Goal: Task Accomplishment & Management: Complete application form

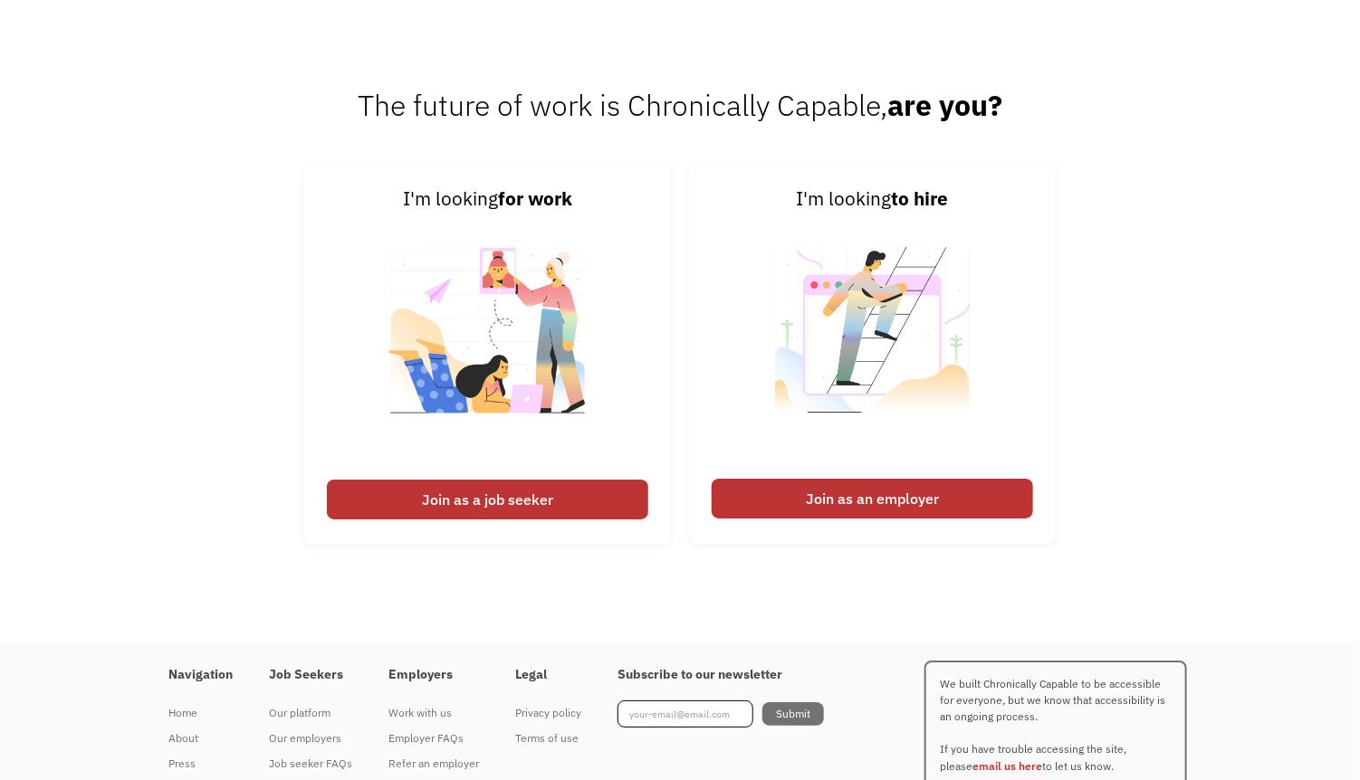
scroll to position [2352, 0]
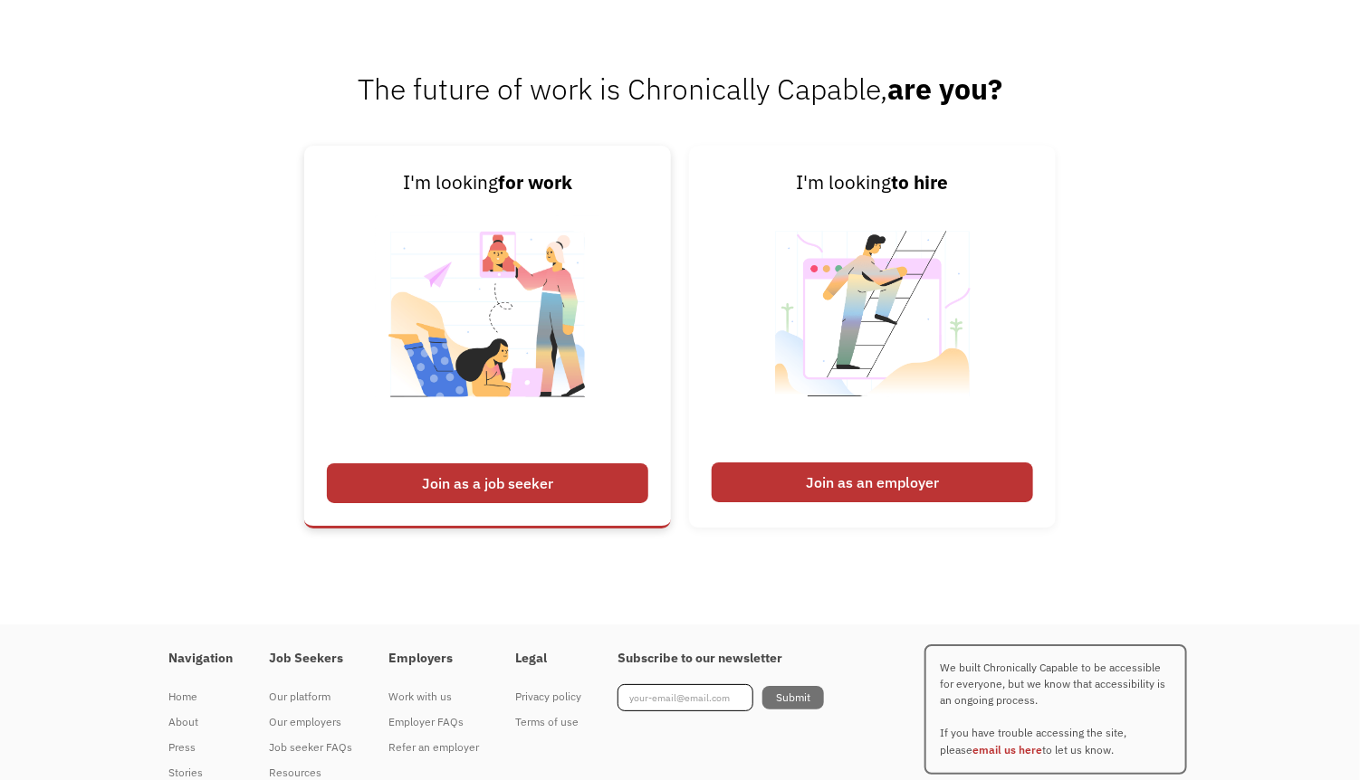
click at [546, 487] on div "Join as a job seeker" at bounding box center [487, 484] width 321 height 40
click at [556, 480] on div "Join as a job seeker" at bounding box center [487, 484] width 321 height 40
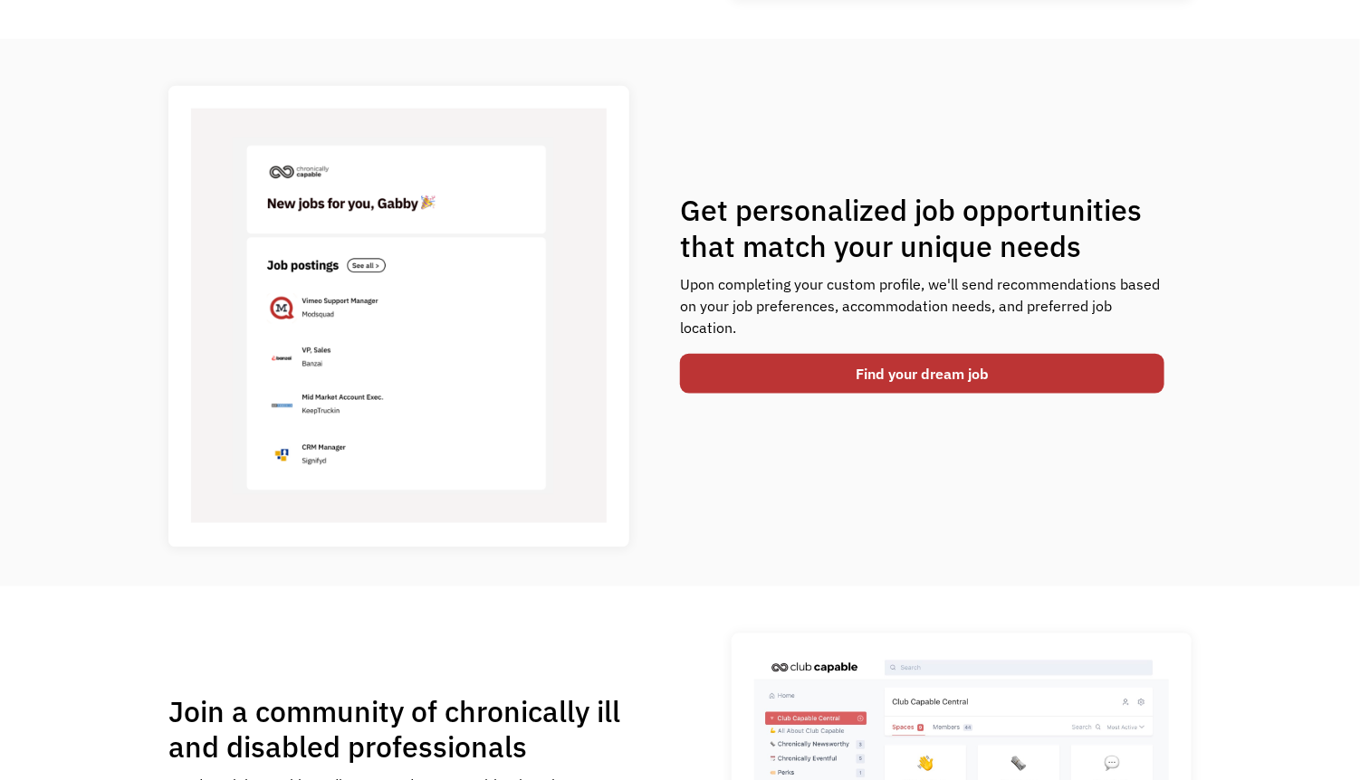
scroll to position [645, 0]
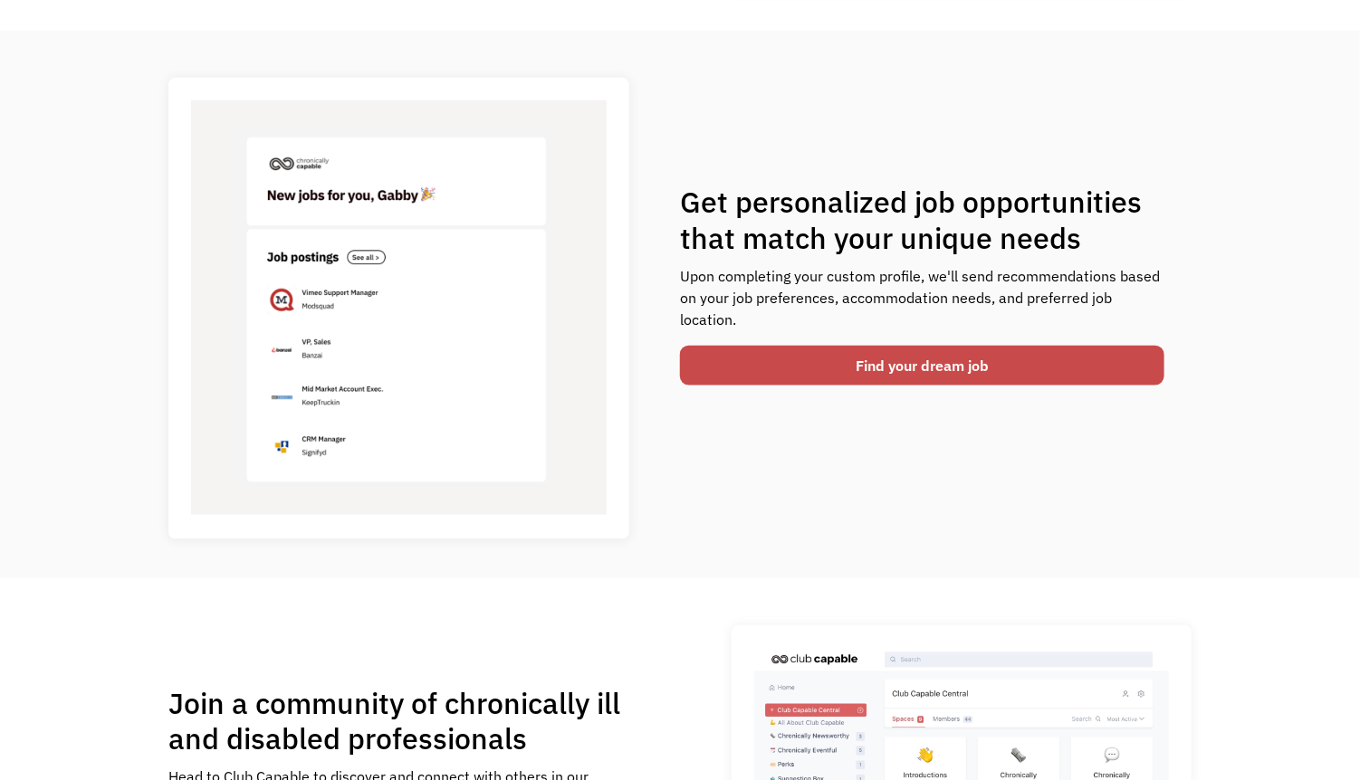
click at [834, 370] on link "Find your dream job" at bounding box center [922, 366] width 484 height 40
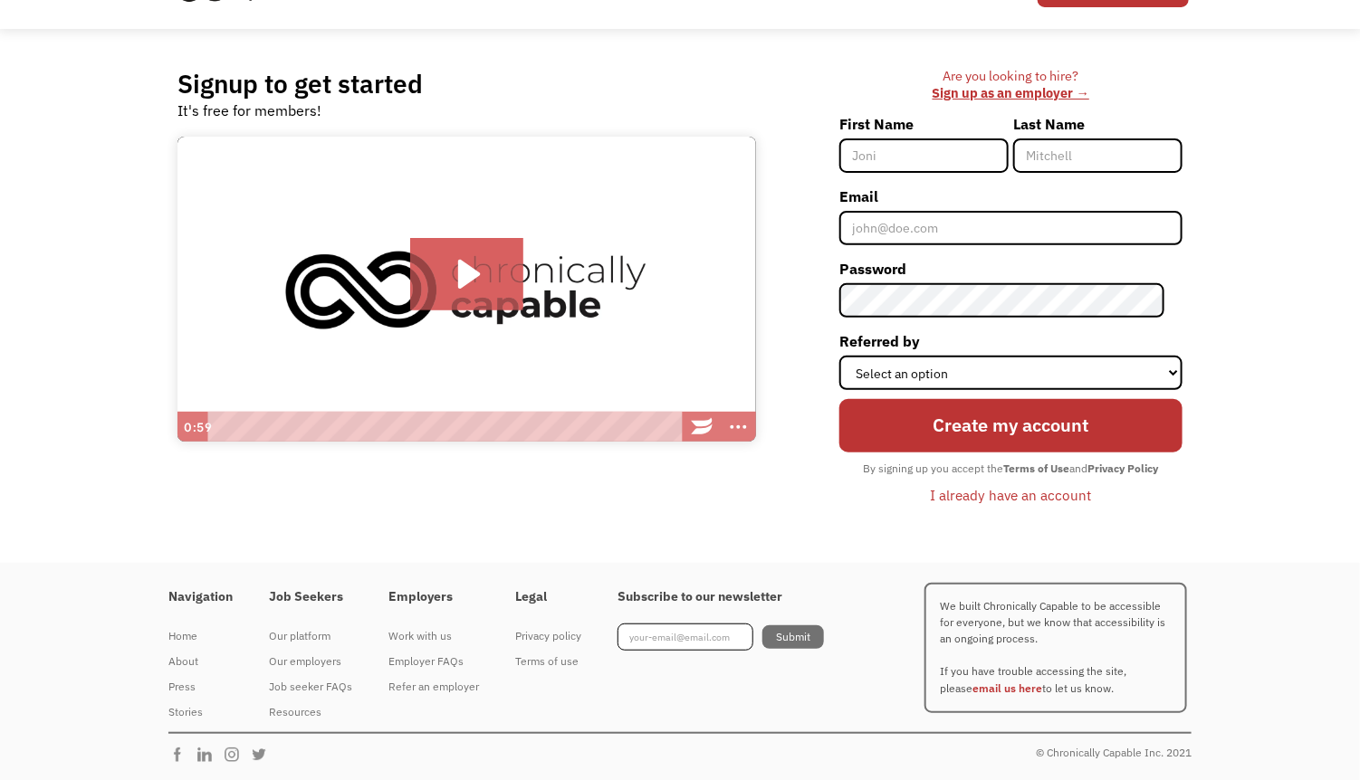
scroll to position [98, 0]
click at [922, 165] on input "First Name" at bounding box center [923, 156] width 169 height 34
type input "Em"
click at [1082, 156] on input "Last Name" at bounding box center [1097, 156] width 169 height 34
type input "R"
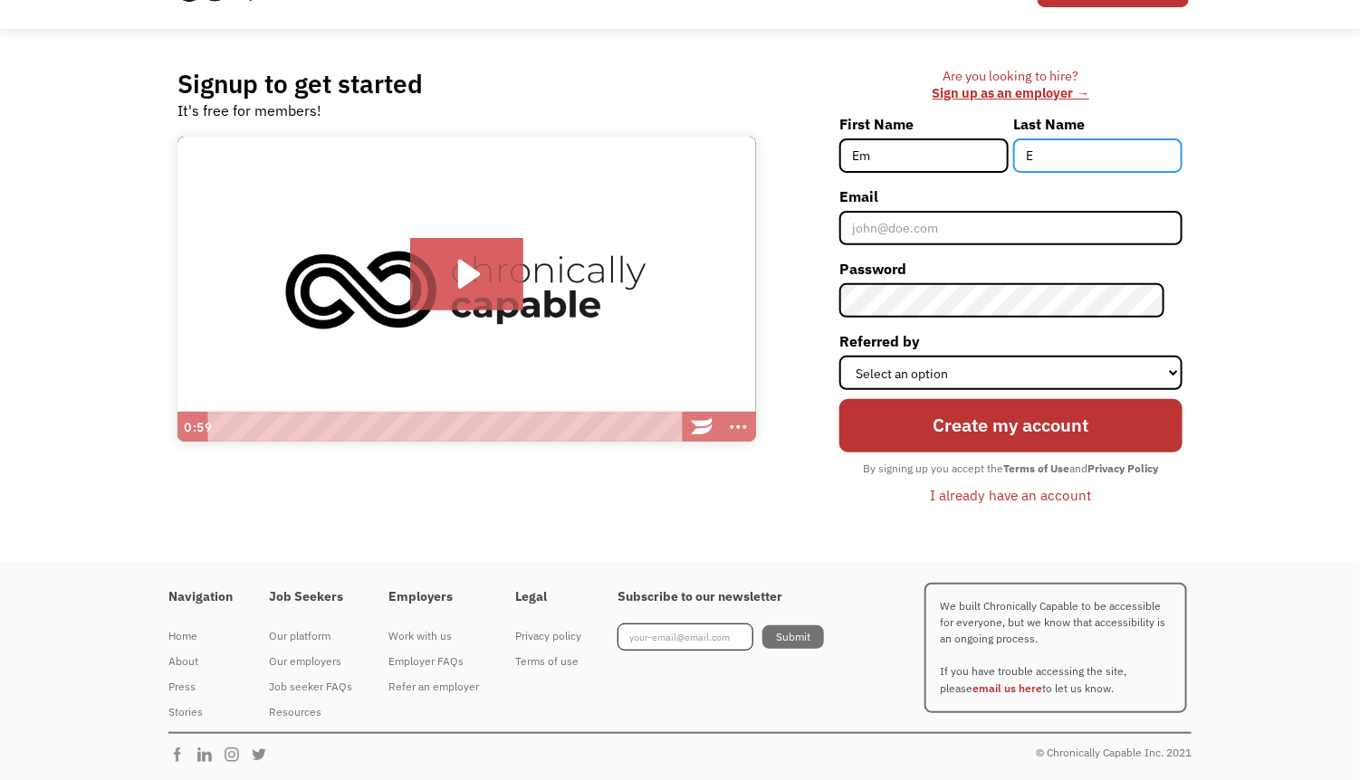
type input "E"
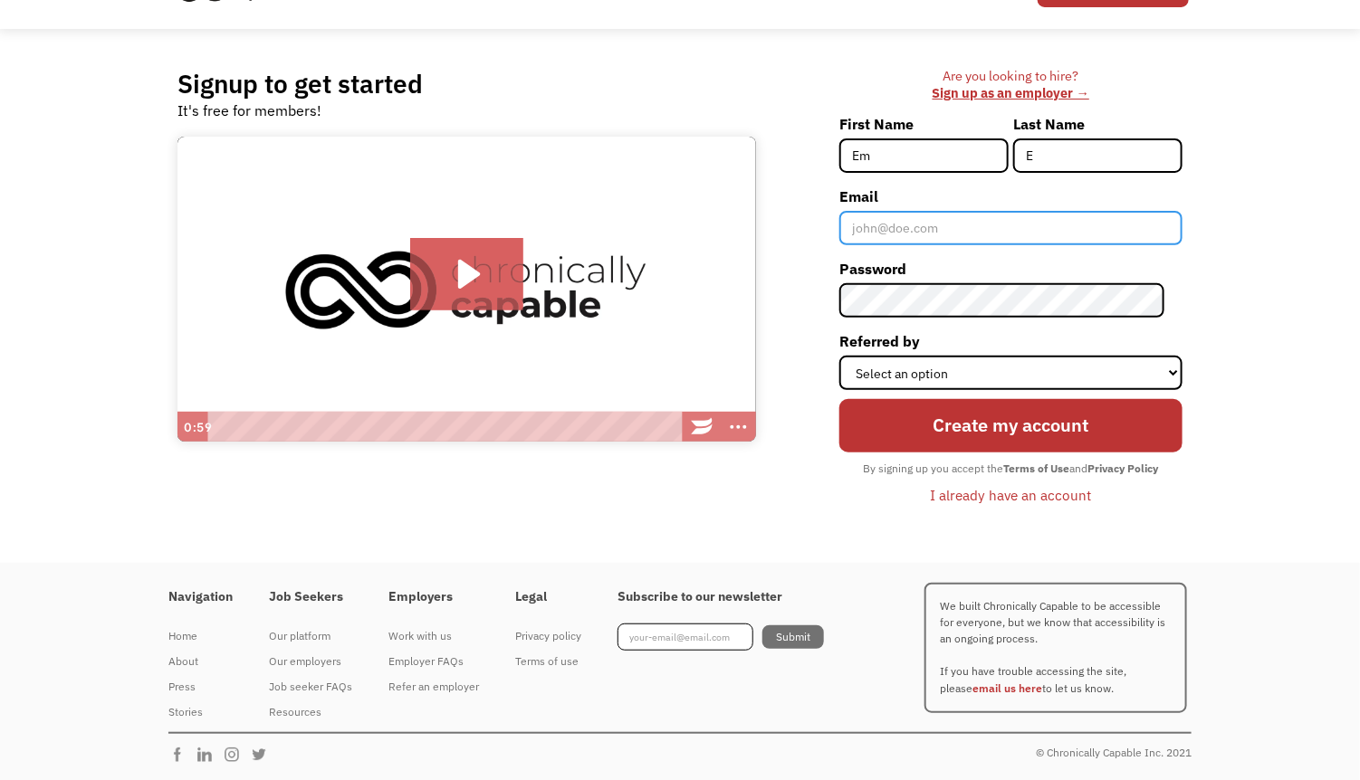
click at [988, 220] on input "Email" at bounding box center [1010, 228] width 343 height 34
type input "[EMAIL_ADDRESS][DOMAIN_NAME]"
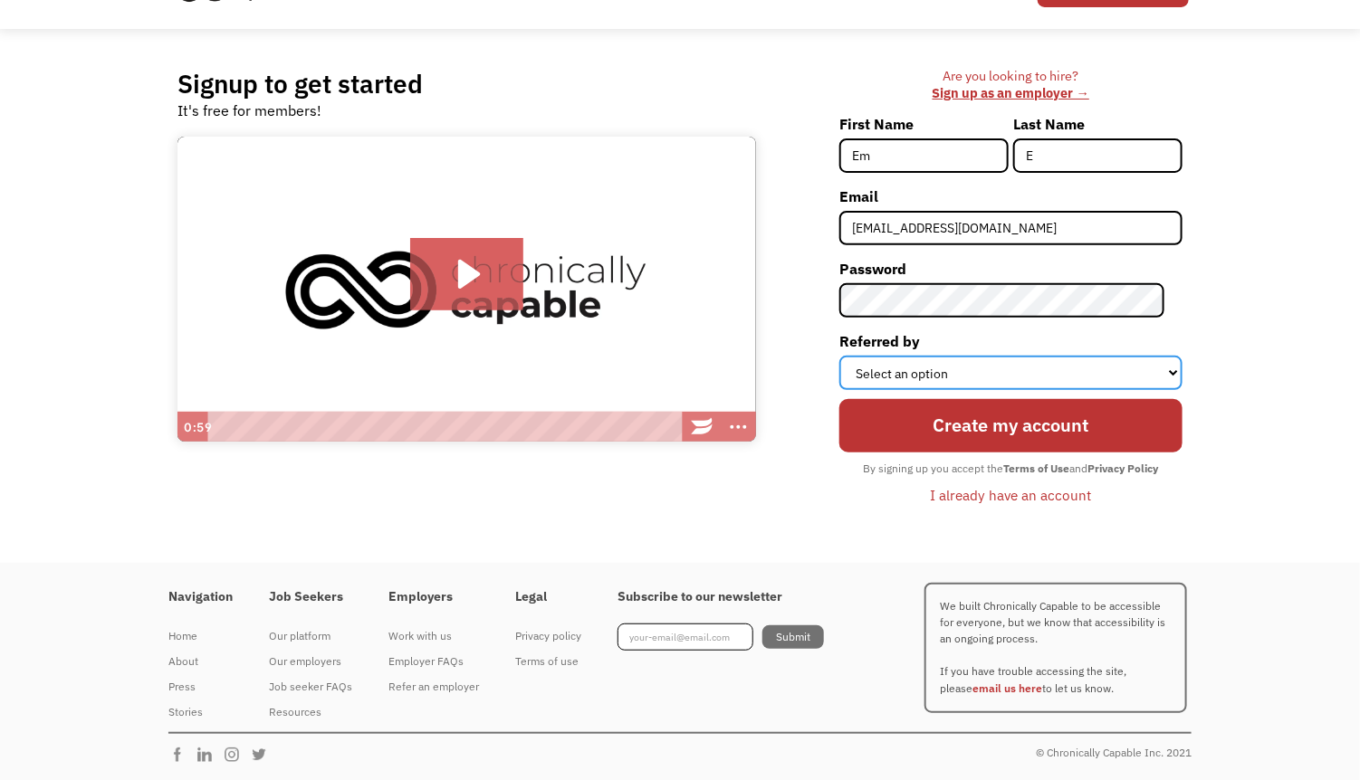
click at [945, 369] on select "Select an option Instagram Facebook Twitter Search Engine News Article Word of …" at bounding box center [1010, 373] width 343 height 34
select select "Other"
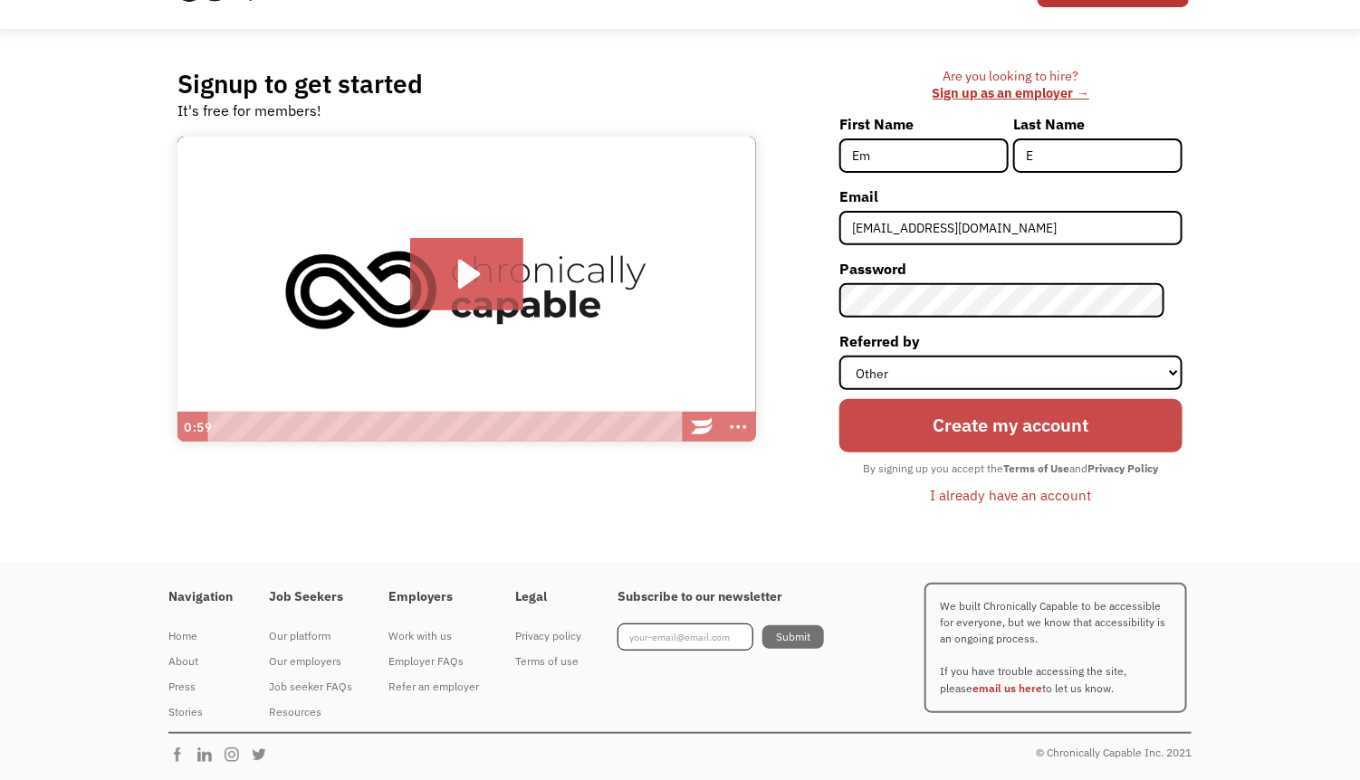
click at [1085, 423] on input "Create my account" at bounding box center [1010, 425] width 343 height 53
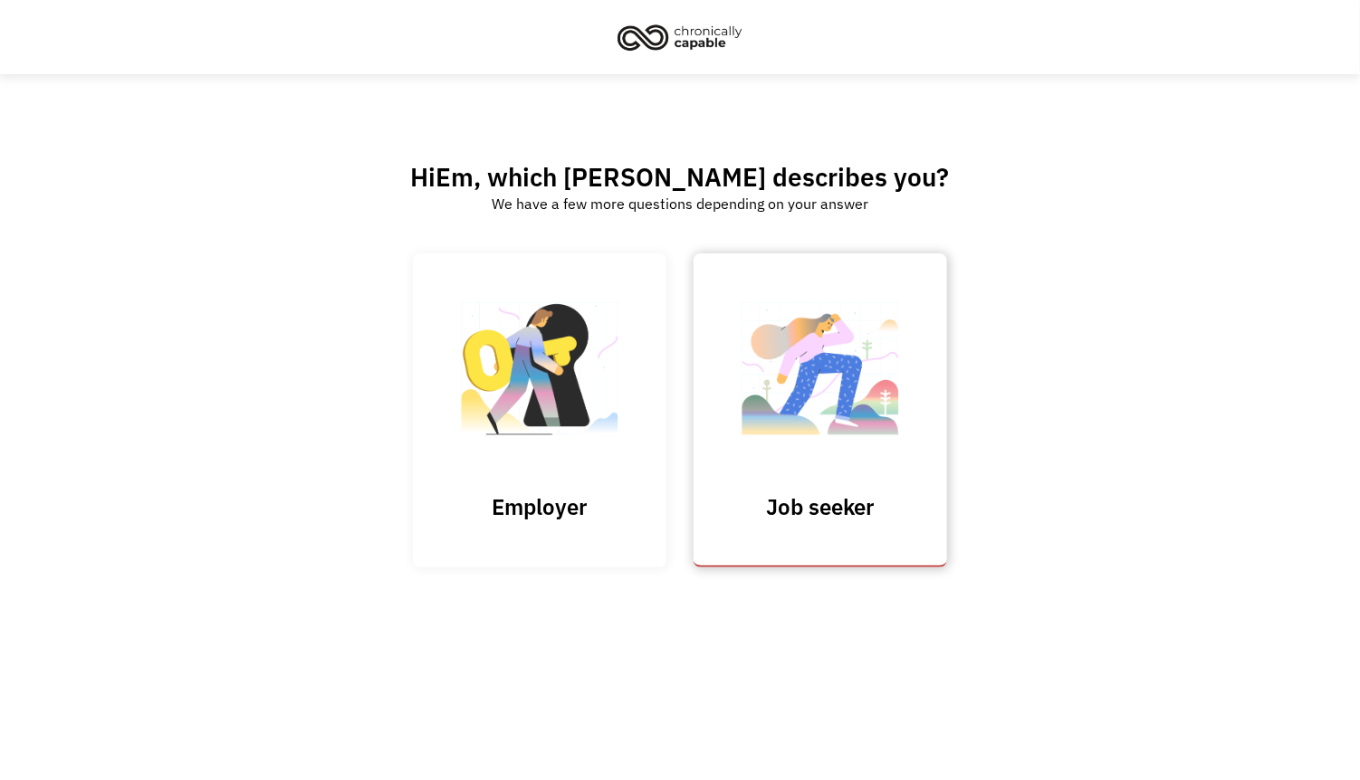
click at [886, 448] on img at bounding box center [820, 378] width 181 height 177
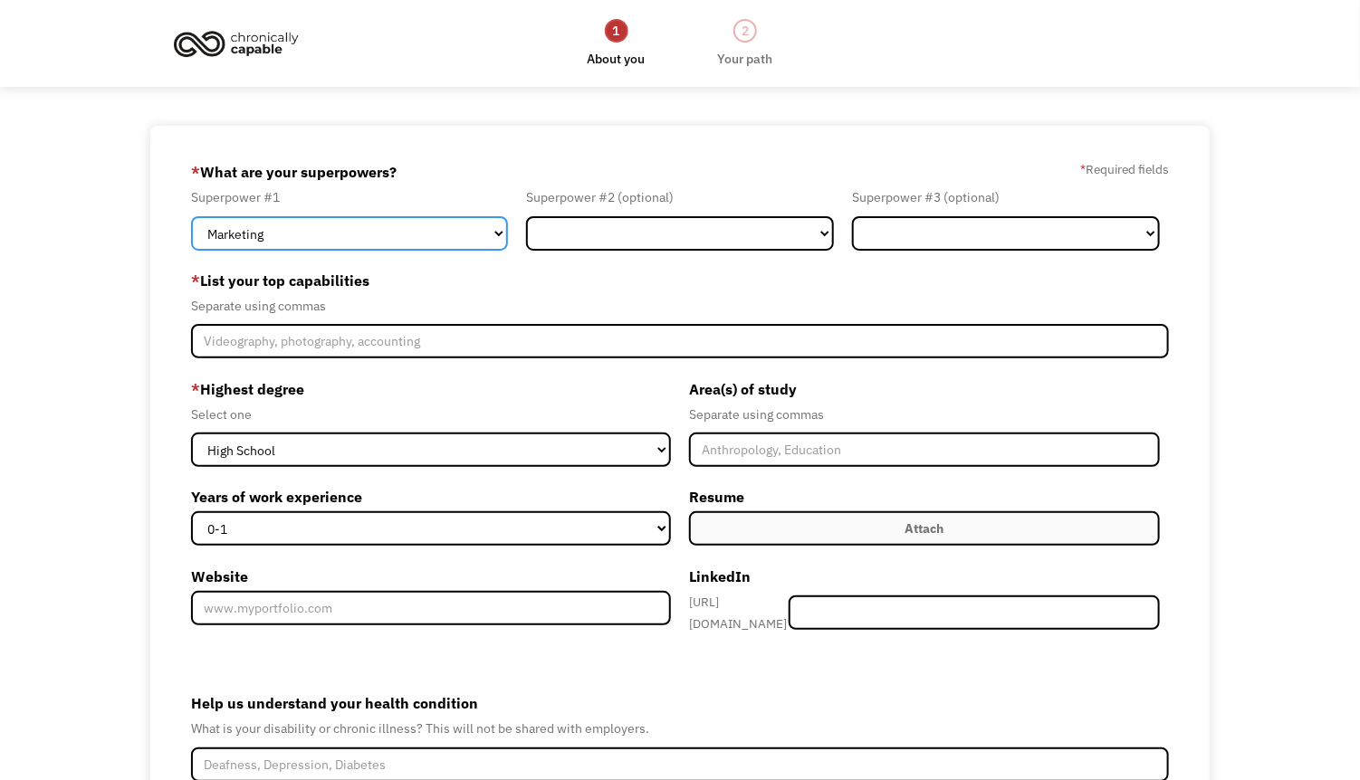
click at [446, 233] on select "Marketing Human Resources Finance Technology Operations Sales Industrial & Manu…" at bounding box center [349, 233] width 317 height 34
select select "Technology"
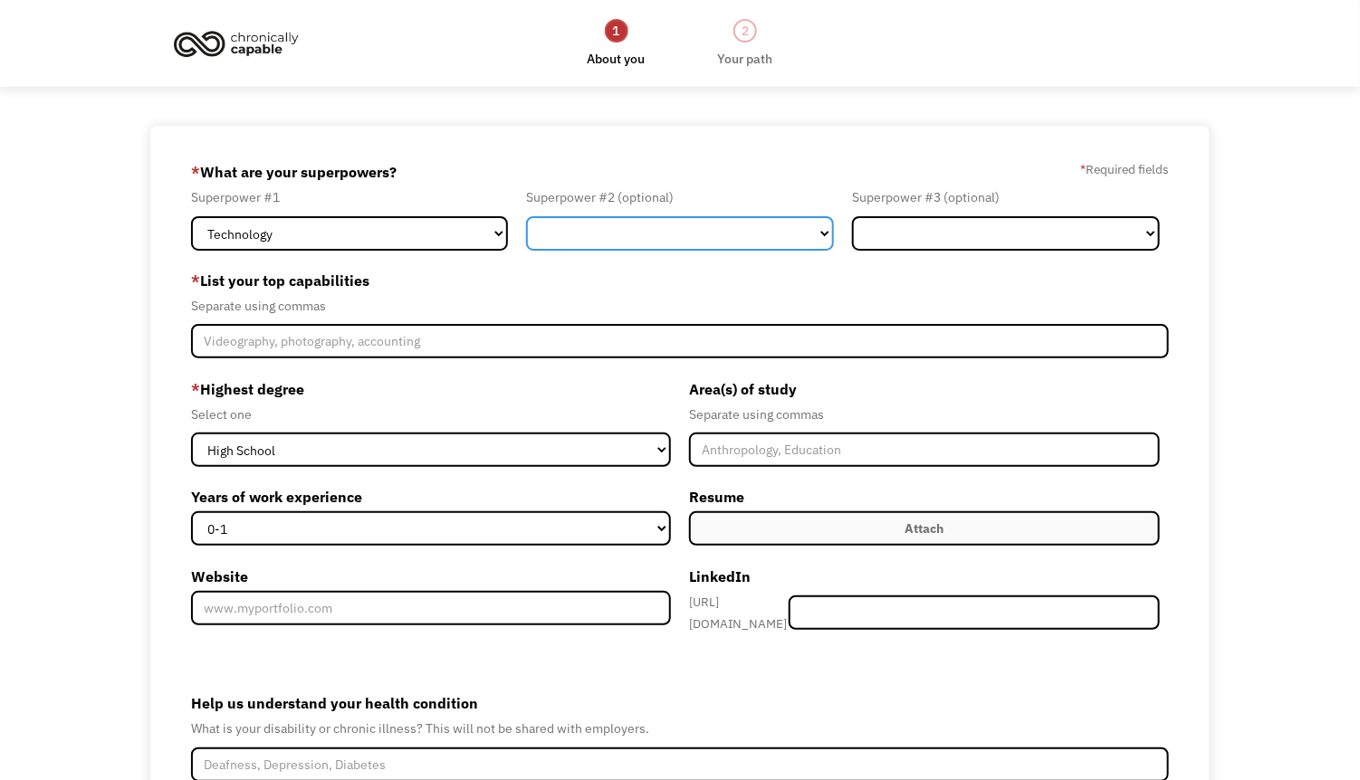
click at [694, 225] on select "Marketing Human Resources Finance Technology Operations Sales Industrial & Manu…" at bounding box center [680, 233] width 308 height 34
select select "Industrial & Manufacturing"
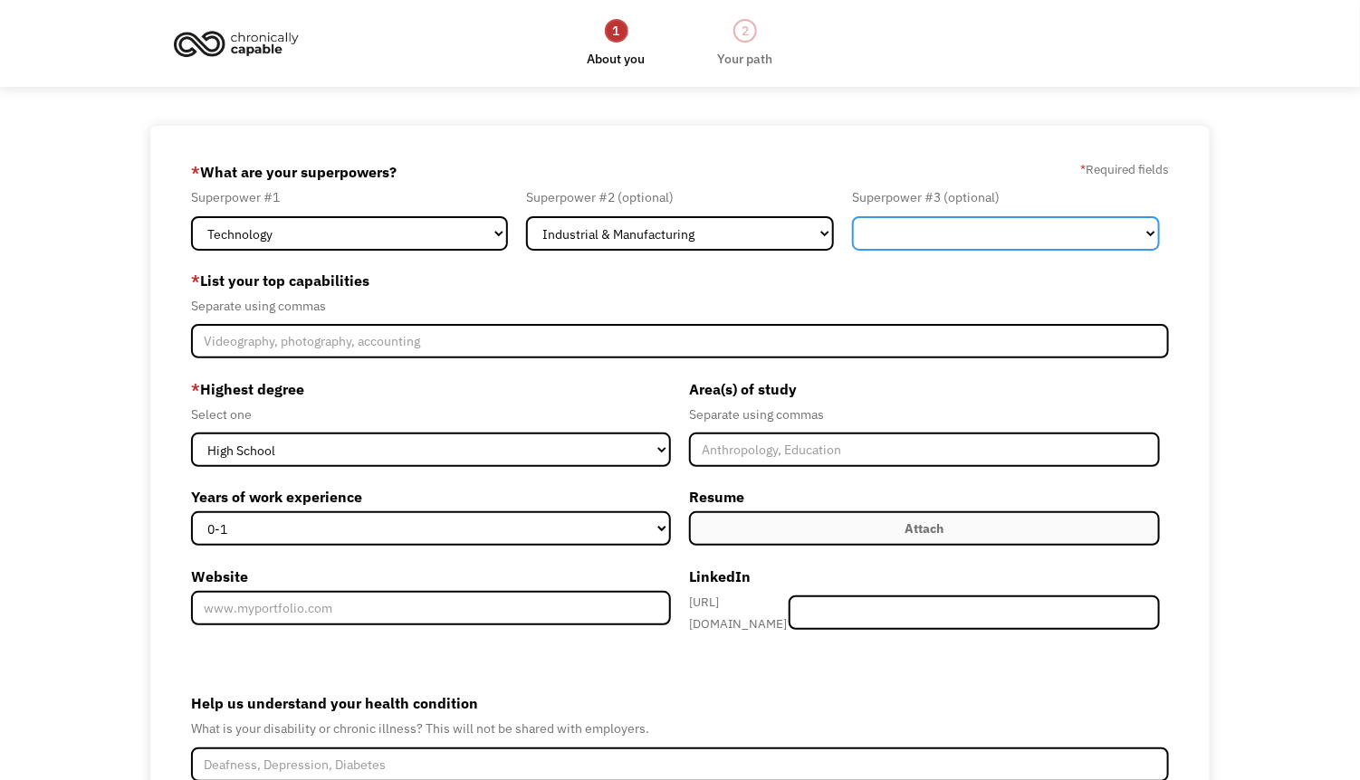
click at [957, 236] on select "Marketing Human Resources Finance Technology Operations Sales Industrial & Manu…" at bounding box center [1006, 233] width 308 height 34
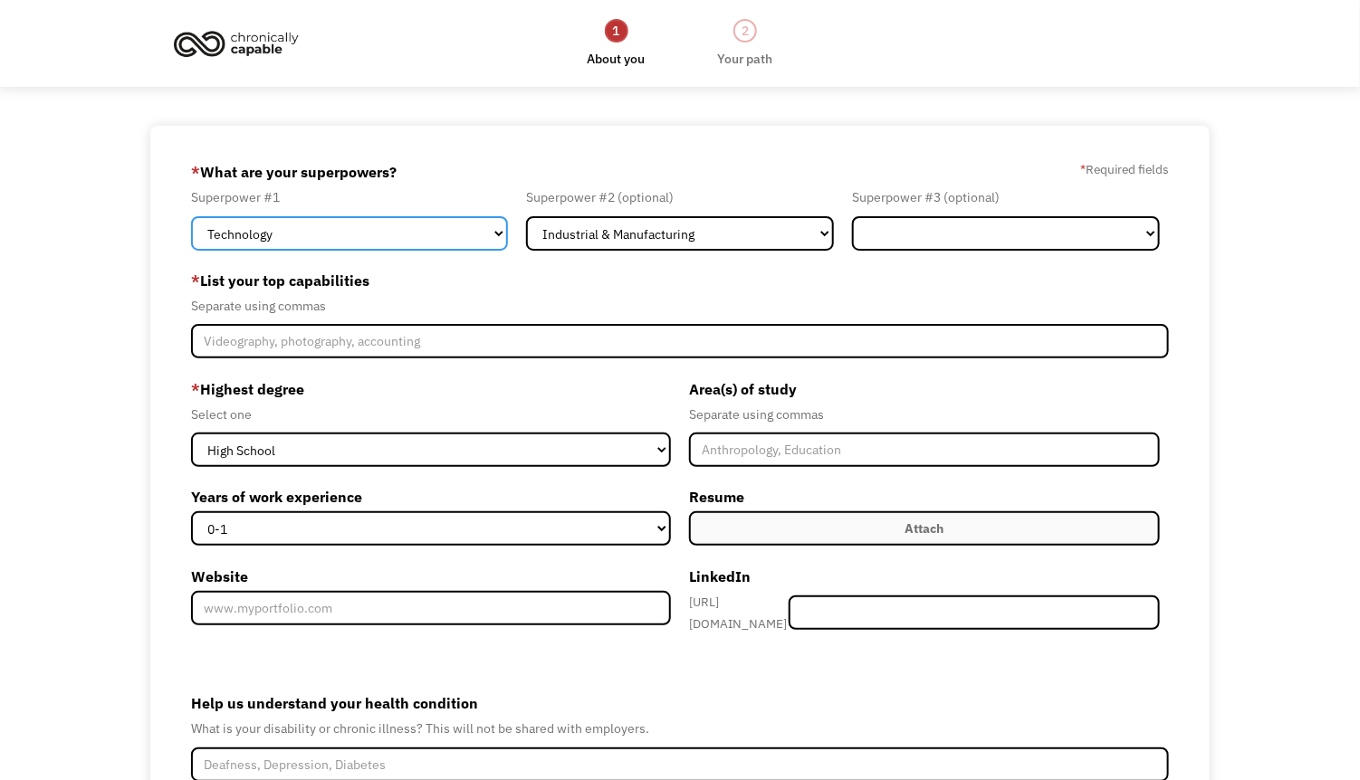
click at [425, 239] on select "Marketing Human Resources Finance Technology Operations Sales Industrial & Manu…" at bounding box center [349, 233] width 317 height 34
select select "Engineering & Construction"
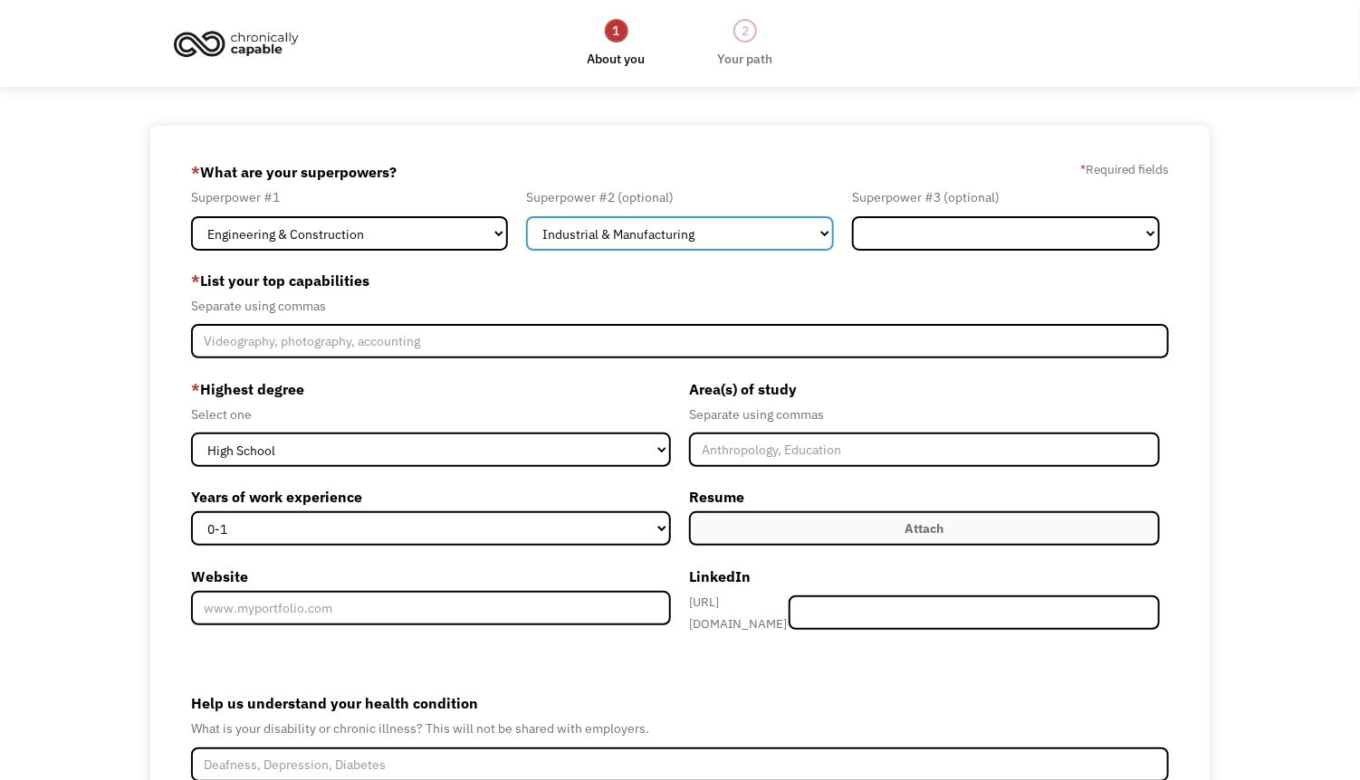
click at [760, 228] on select "Marketing Human Resources Finance Technology Operations Sales Industrial & Manu…" at bounding box center [680, 233] width 308 height 34
select select "Technology"
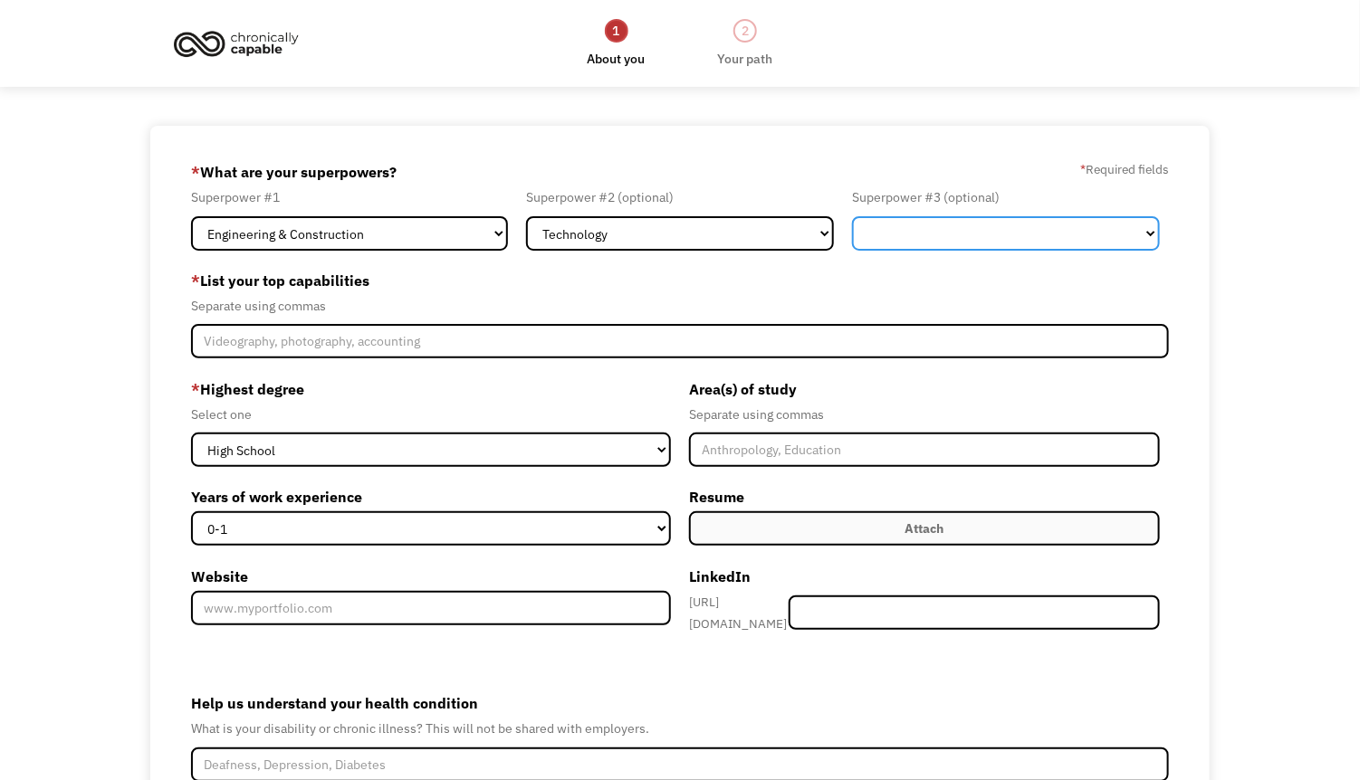
click at [914, 234] on select "Marketing Human Resources Finance Technology Operations Sales Industrial & Manu…" at bounding box center [1006, 233] width 308 height 34
select select "Design"
click at [837, 285] on label "* List your top capabilities" at bounding box center [680, 280] width 978 height 29
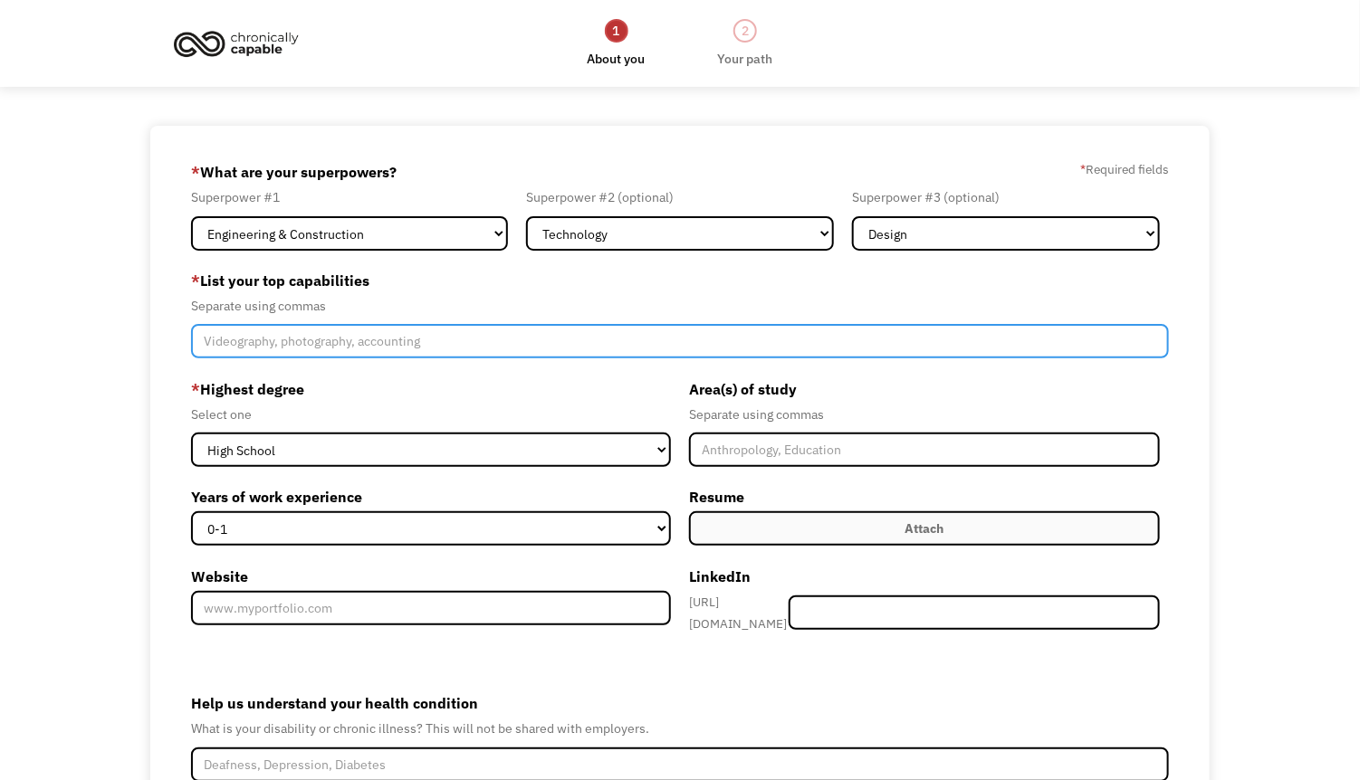
click at [446, 353] on input "Member-Create-Step1" at bounding box center [680, 341] width 978 height 34
click at [311, 341] on input "audio engineering, math and physics tutoring" at bounding box center [680, 341] width 978 height 34
click at [345, 350] on input "audio engineering, a/v technitian, math and physics tutoring" at bounding box center [680, 341] width 978 height 34
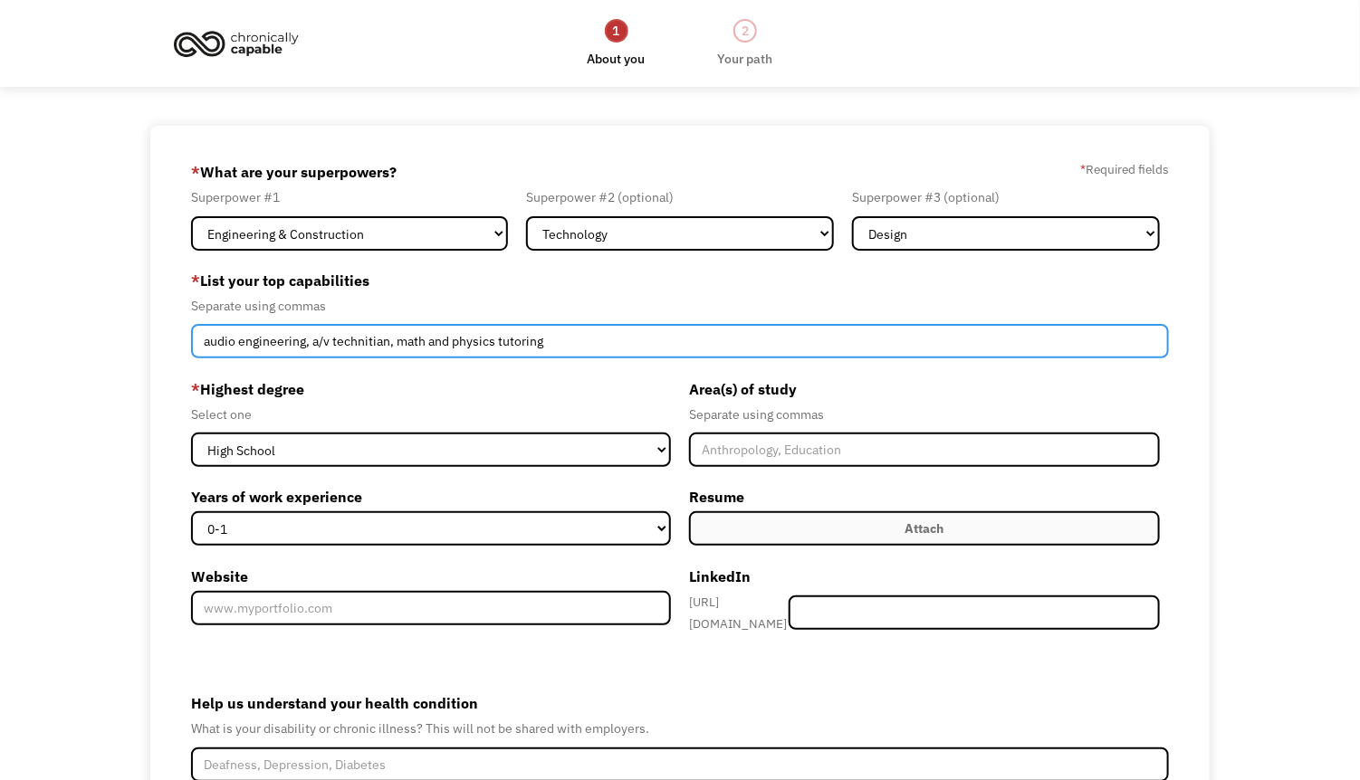
click at [358, 342] on input "audio engineering, a/v technitian, math and physics tutoring" at bounding box center [680, 341] width 978 height 34
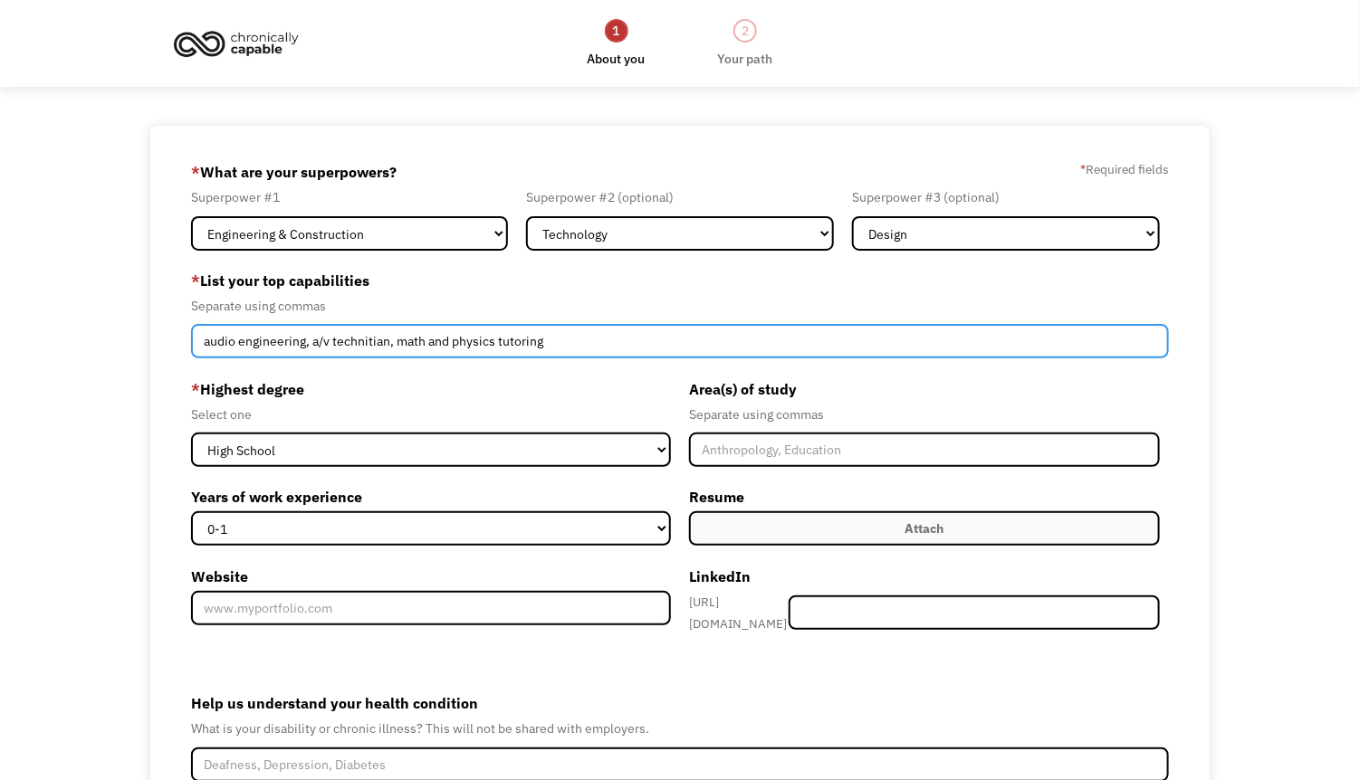
click at [368, 349] on input "audio engineering, a/v technitian, math and physics tutoring" at bounding box center [680, 341] width 978 height 34
click at [366, 343] on input "audio engineering, a/v technitian, math and physics tutoring" at bounding box center [680, 341] width 978 height 34
click at [624, 340] on input "audio engineering, a/v technician, math and physics tutoring" at bounding box center [680, 341] width 978 height 34
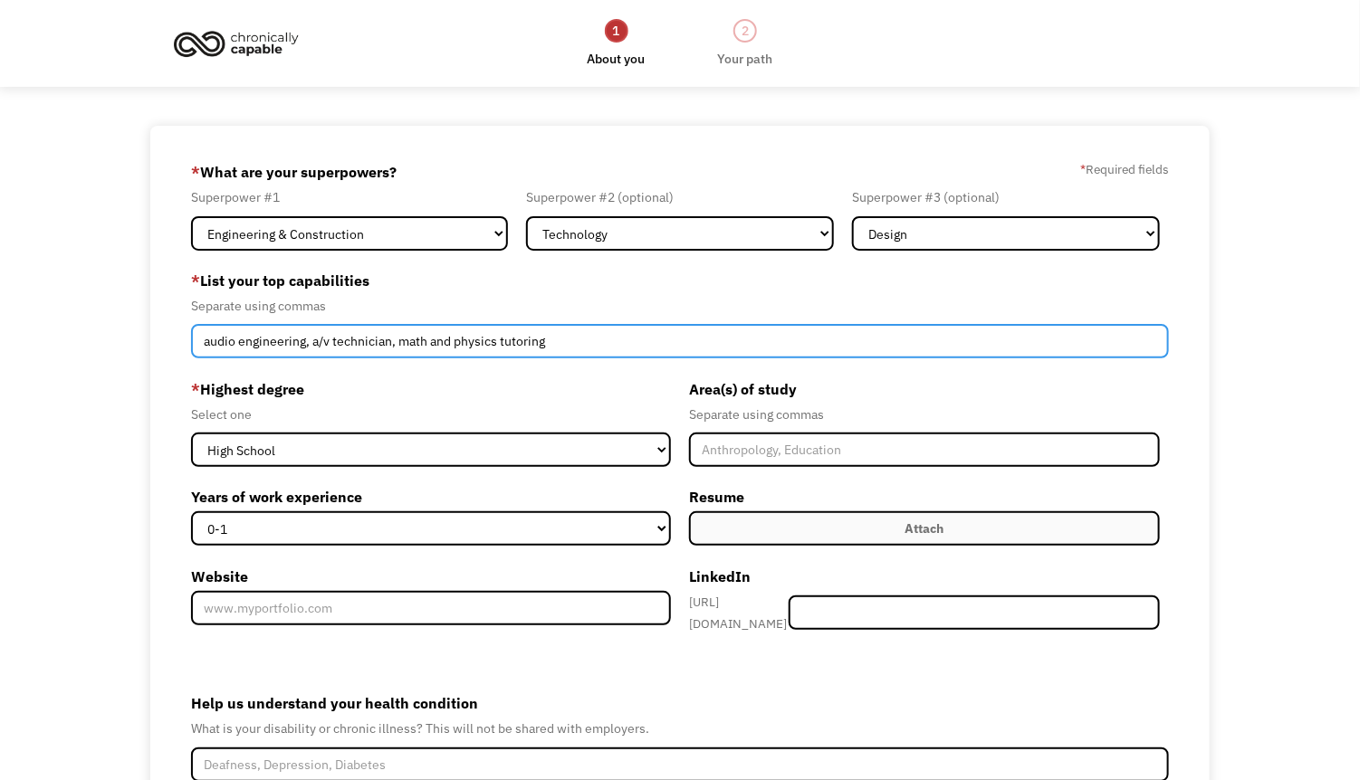
type input "audio engineering, a/v technician, math and physics tutoring"
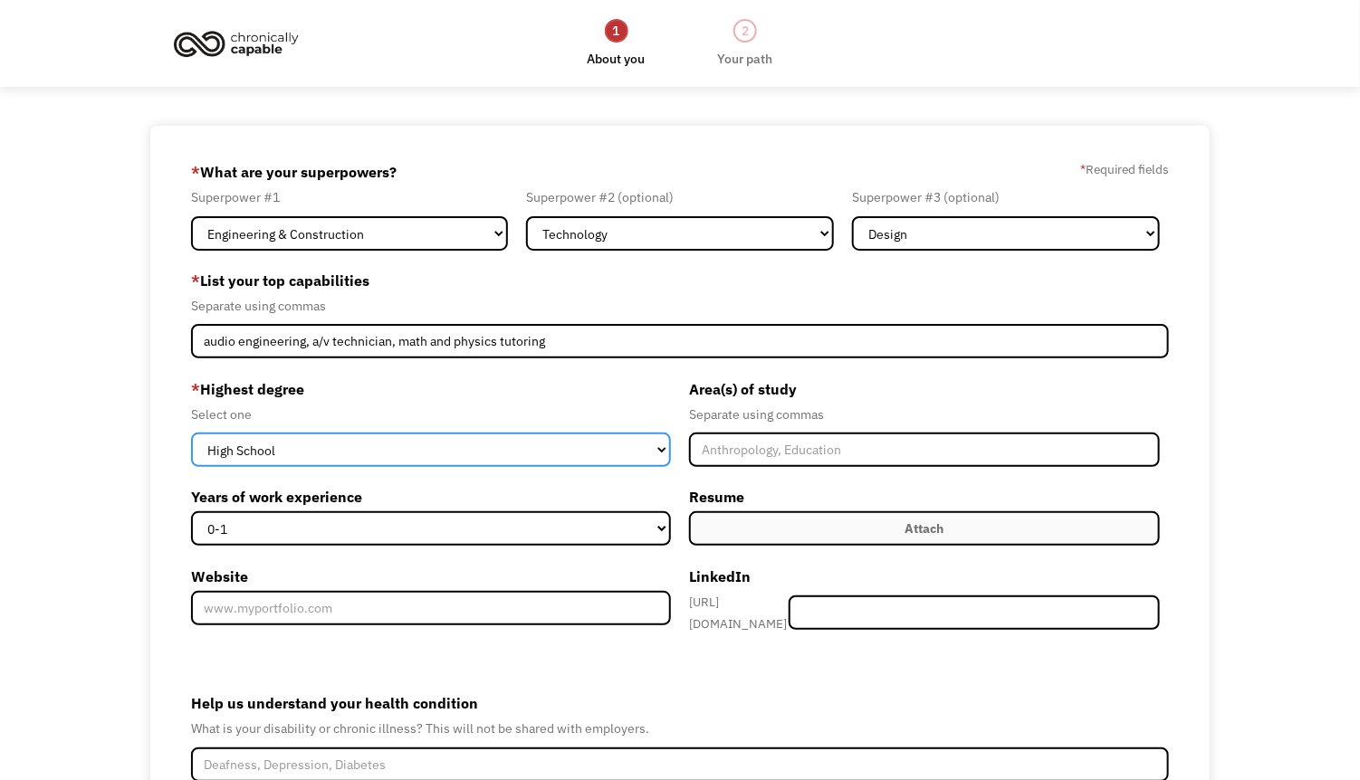
click at [479, 445] on select "High School Associates Bachelors Master's PhD" at bounding box center [431, 450] width 480 height 34
select select "bachelors"
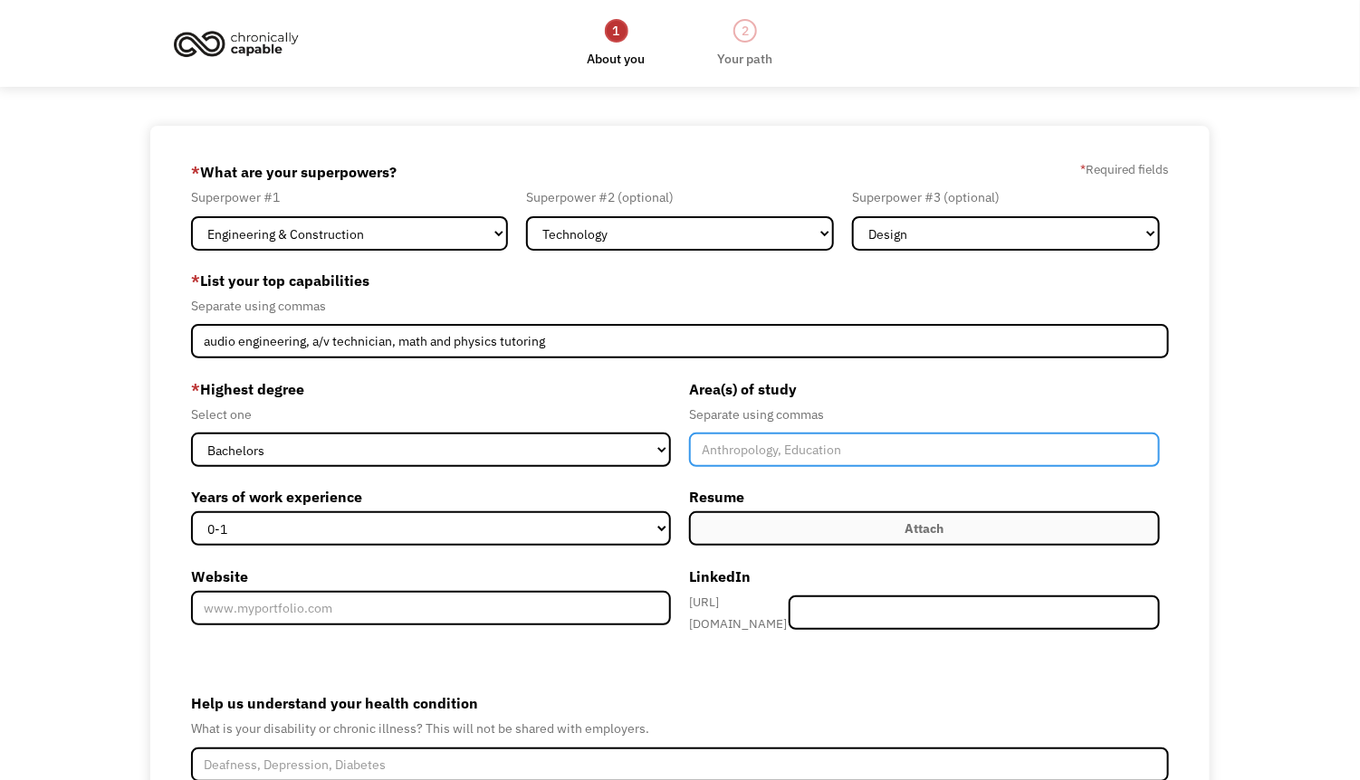
click at [785, 448] on input "Member-Create-Step1" at bounding box center [924, 450] width 471 height 34
type input "Audio Engineering Technology, Physics, Music Business, Honors"
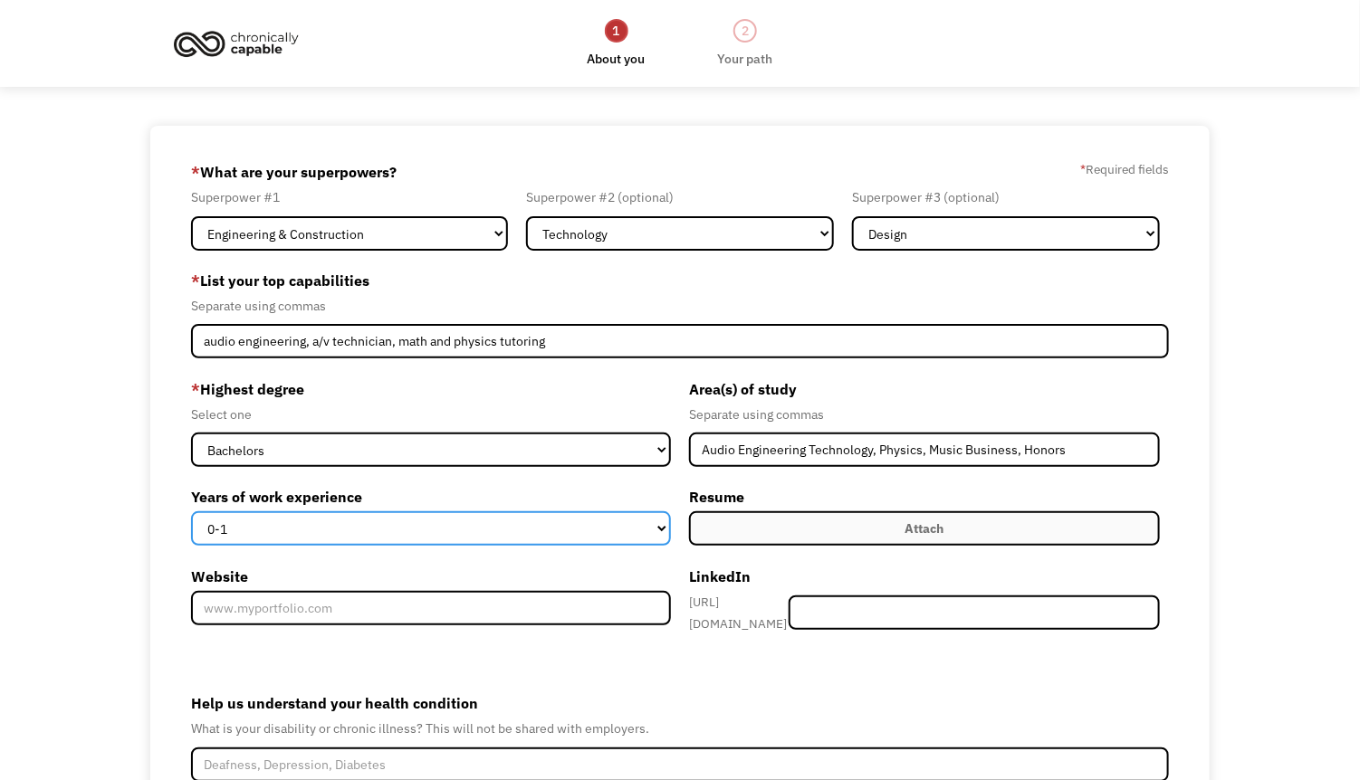
click at [399, 532] on select "0-1 2-4 5-10 11-15 15+" at bounding box center [431, 529] width 480 height 34
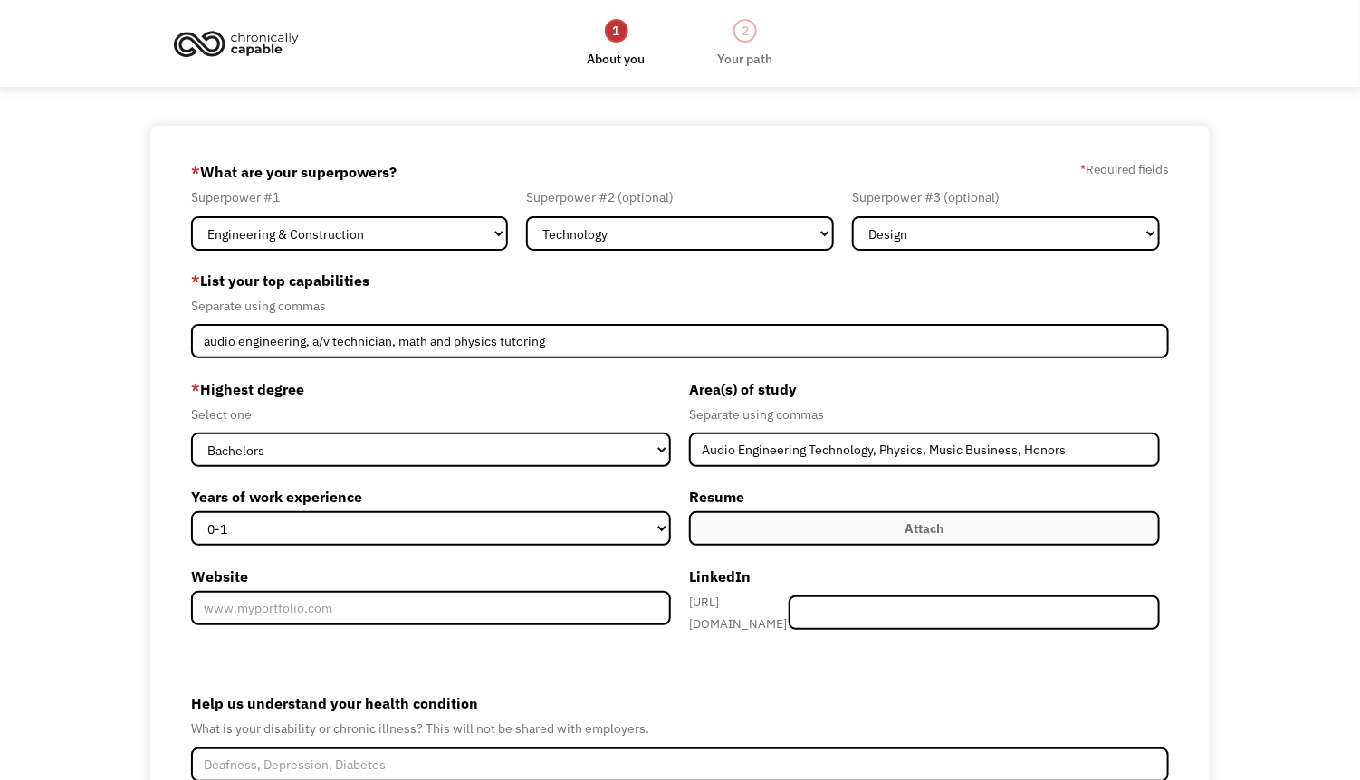
click at [823, 522] on label "Attach" at bounding box center [924, 529] width 471 height 34
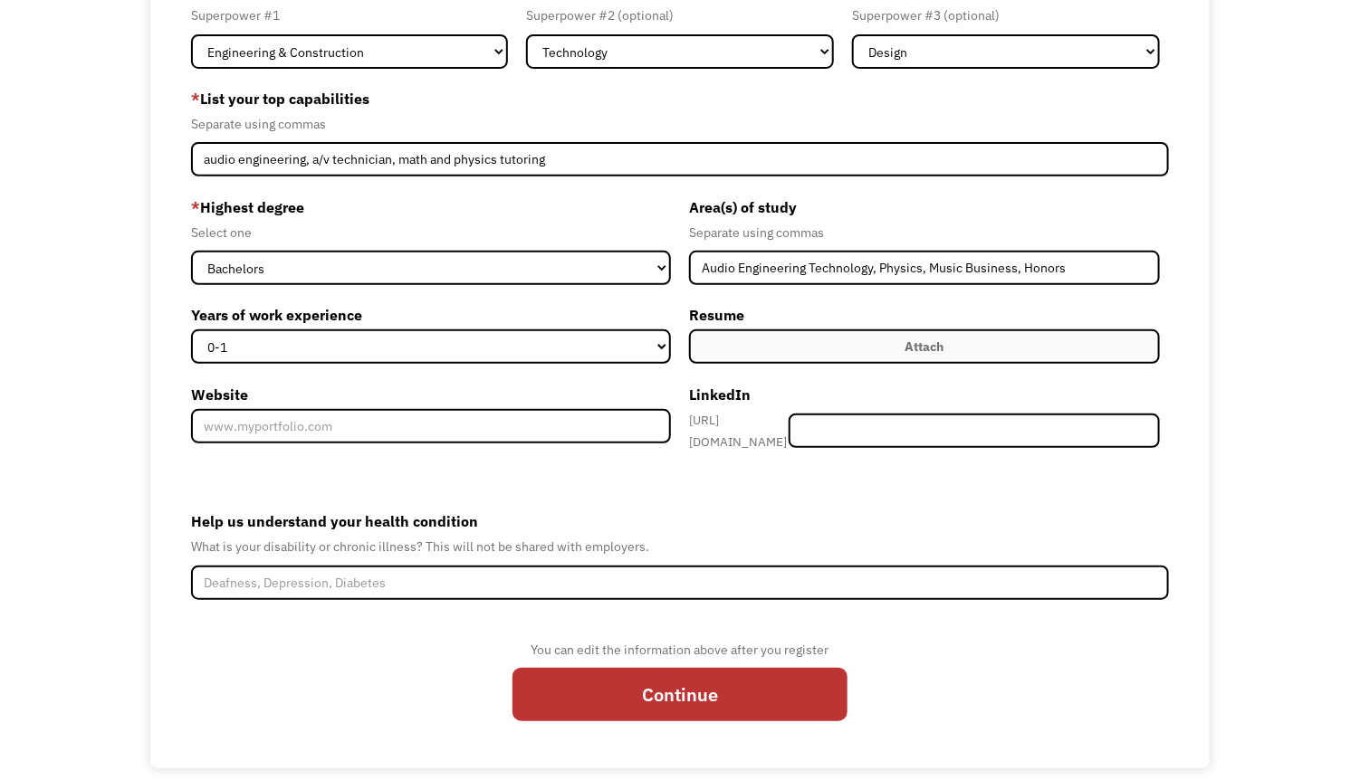
scroll to position [199, 0]
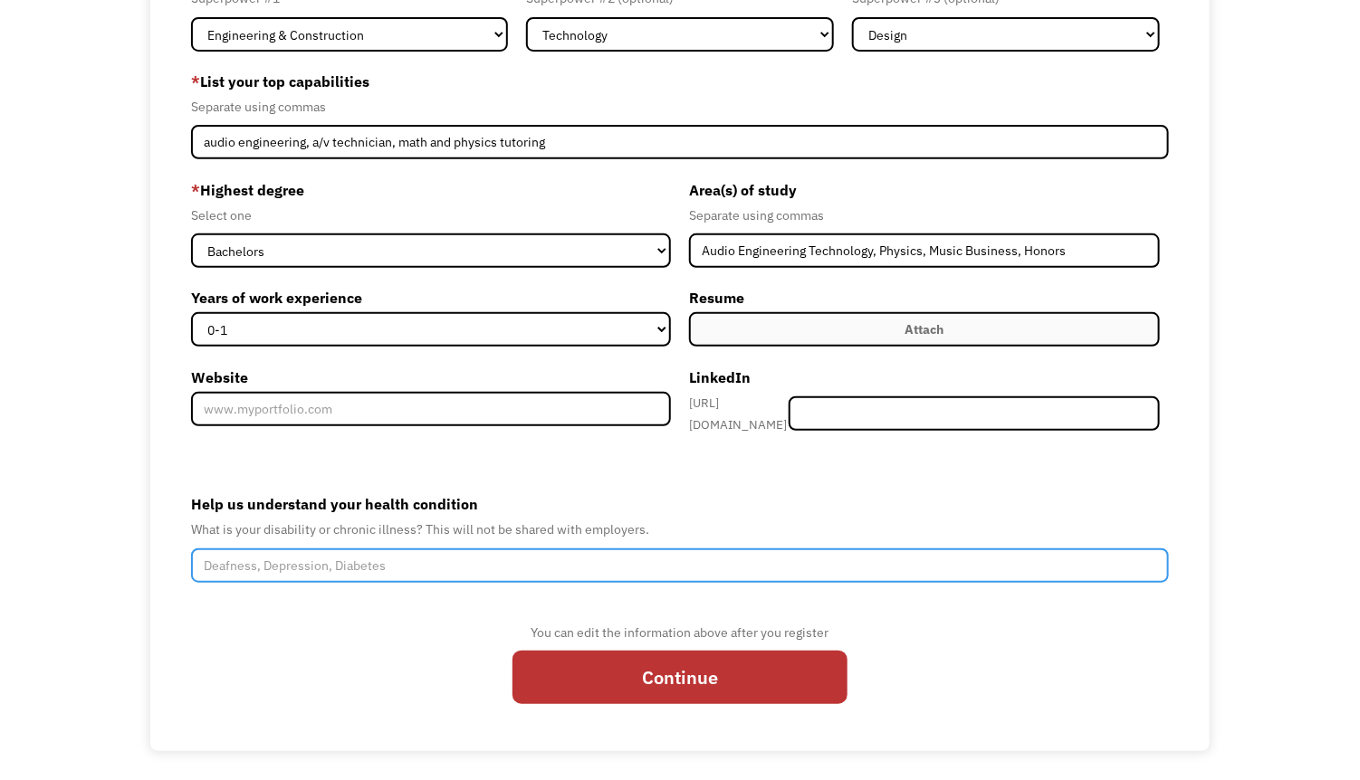
click at [333, 558] on input "Help us understand your health condition" at bounding box center [680, 566] width 978 height 34
type input "POTs, GERD"
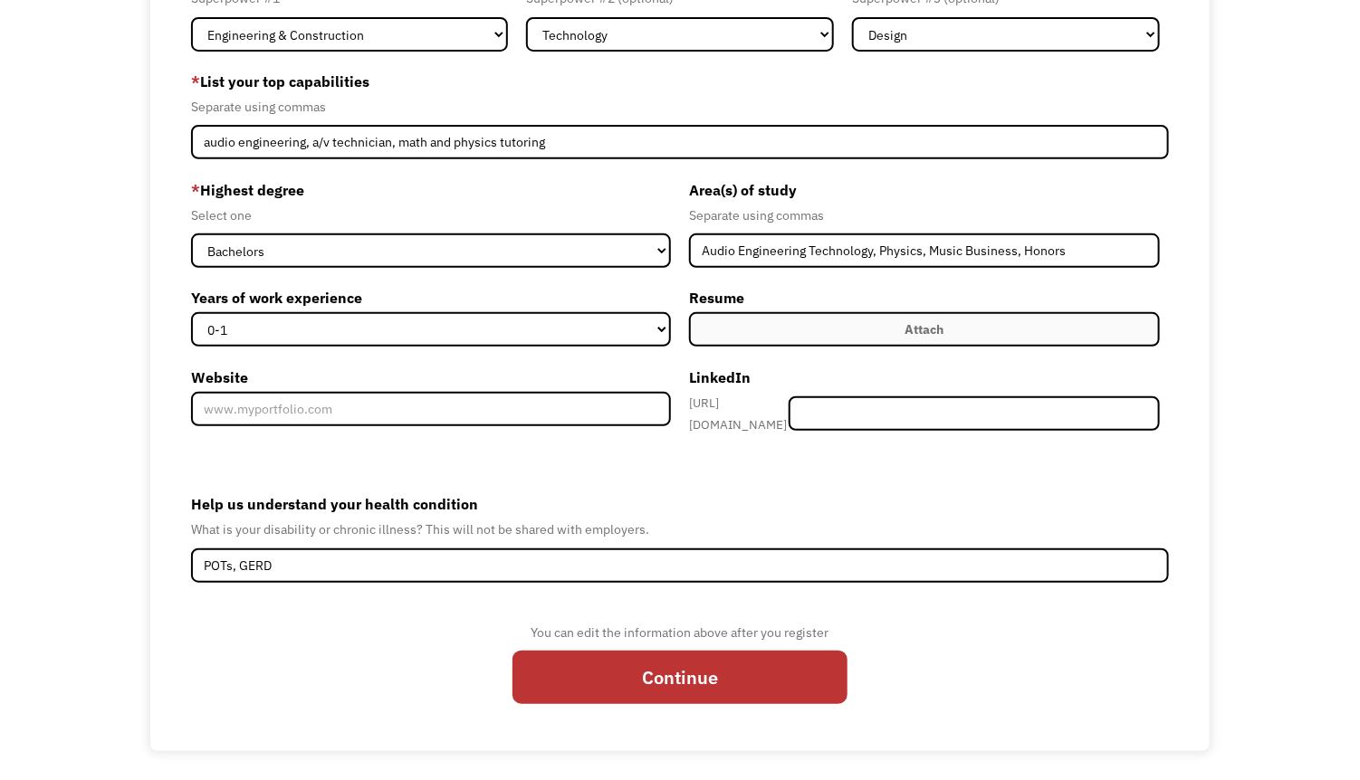
click at [261, 455] on form "68e1928af9bc49e4ad8046a8 dance.06.csa@gmail.com Em E Other * What are your supe…" at bounding box center [680, 338] width 978 height 761
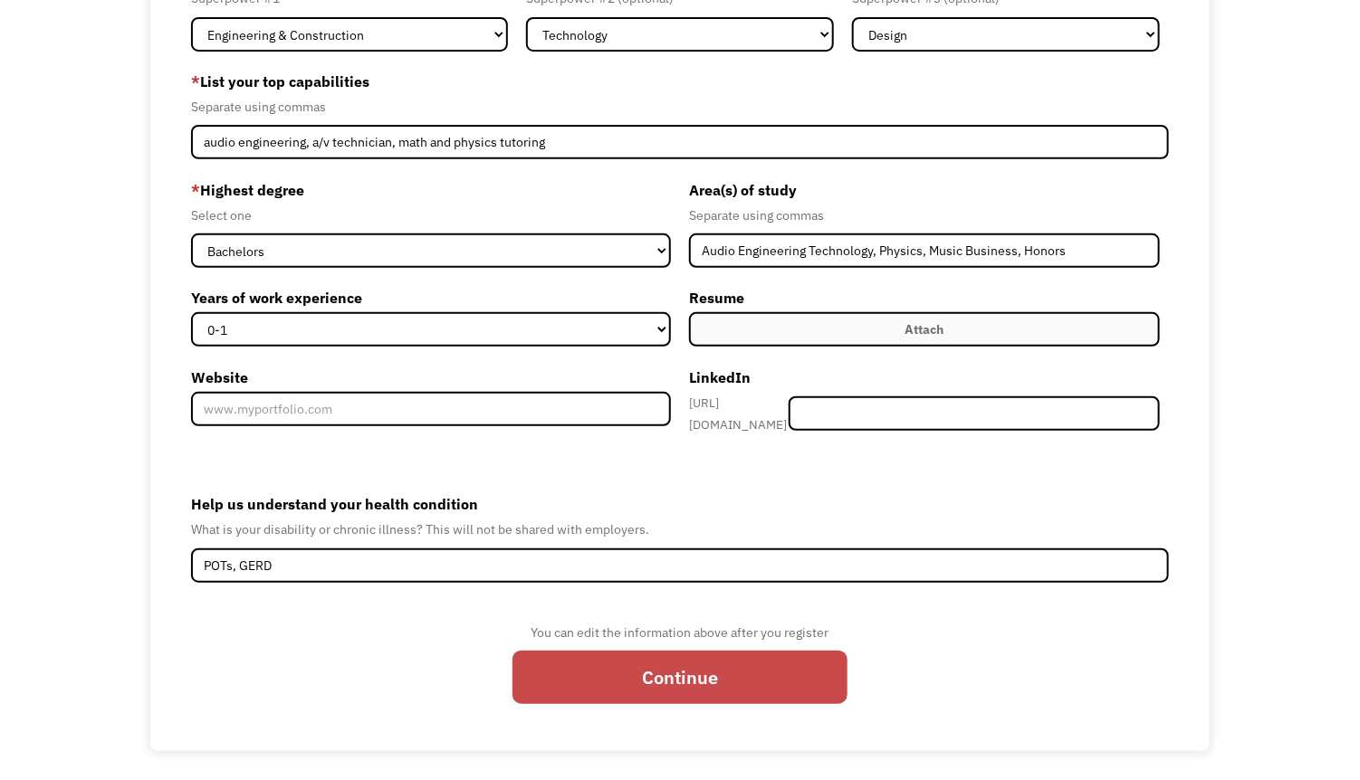
click at [758, 659] on input "Continue" at bounding box center [679, 677] width 335 height 53
type input "Please wait..."
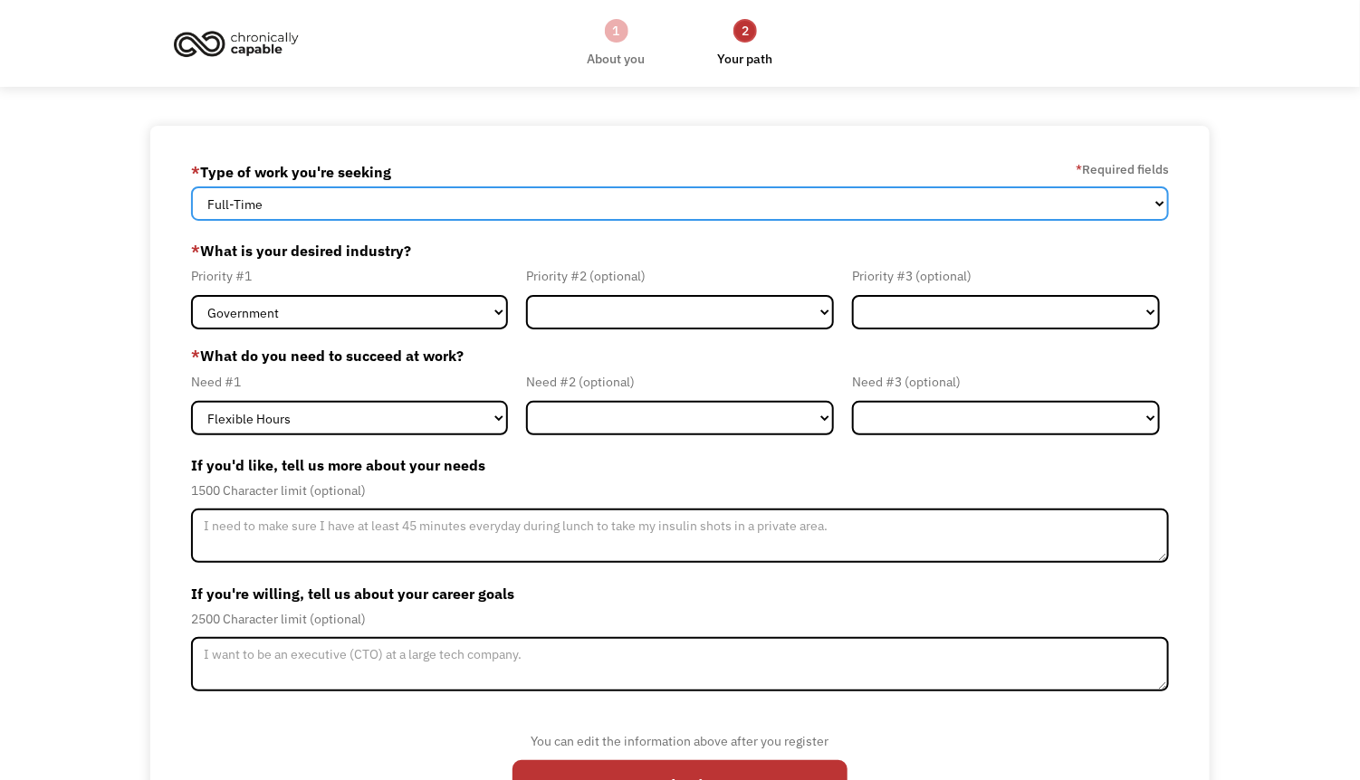
click at [490, 196] on select "Full-Time Part-Time Both Full-Time and Part-Time" at bounding box center [680, 204] width 978 height 34
select select "Both Full-Time and Part-Time"
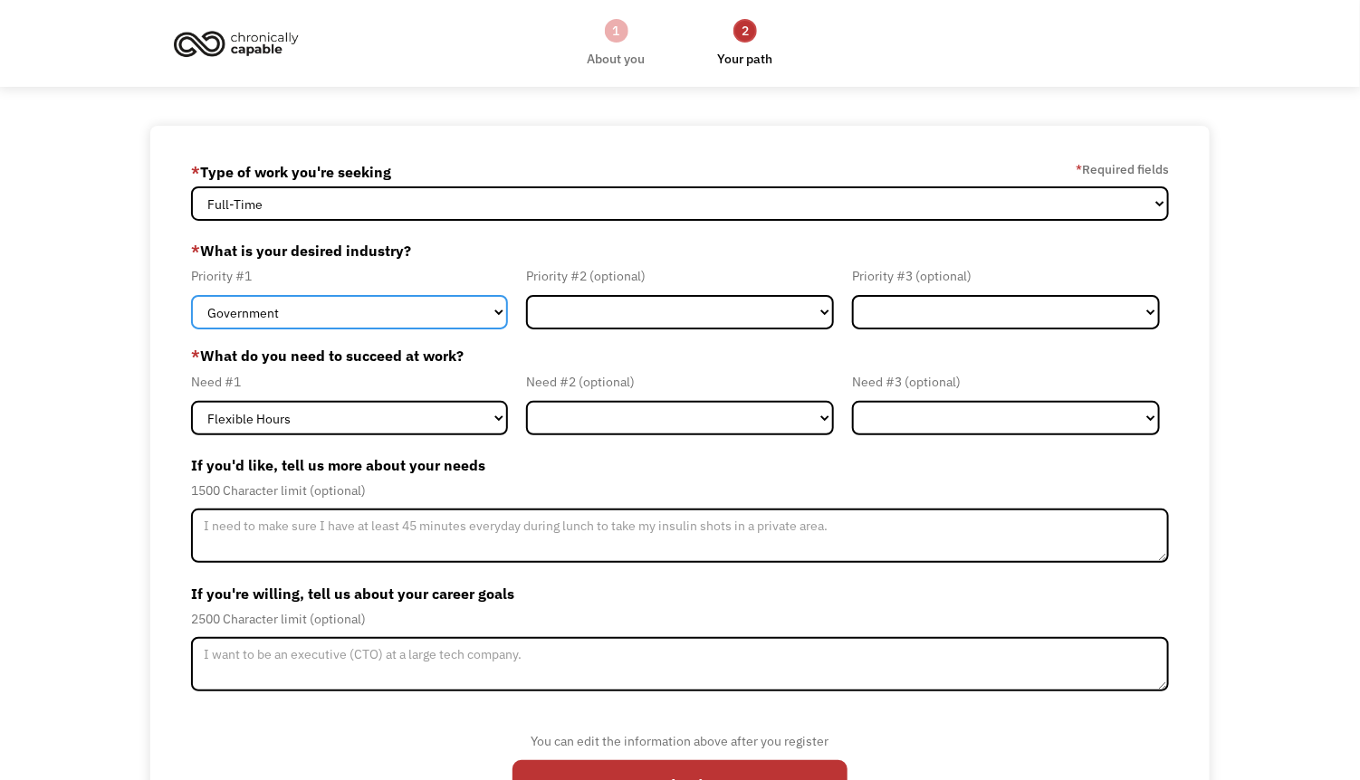
click at [416, 314] on select "Government Finance & Insurance Health & Social Care Tech & Engineering Creative…" at bounding box center [349, 312] width 317 height 34
select select "Tech & Engineering"
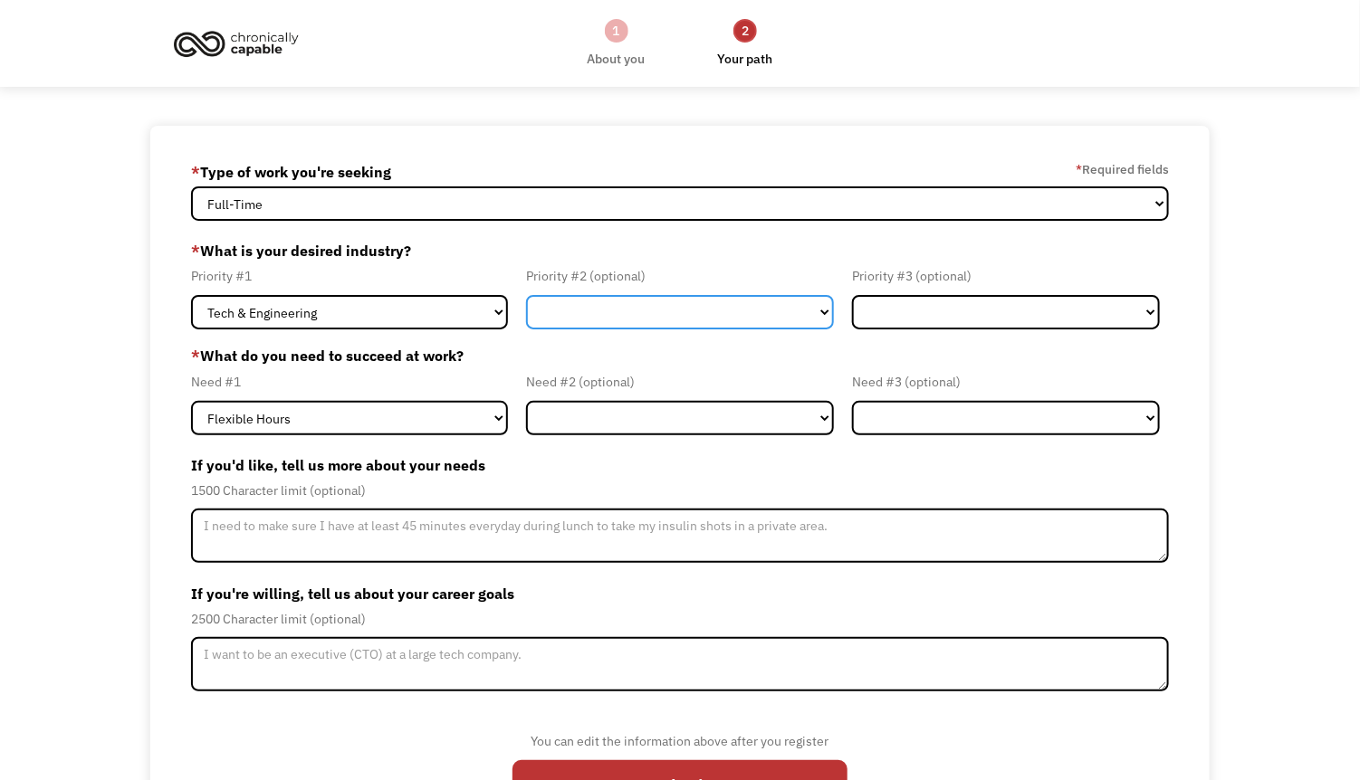
click at [691, 320] on select "Government Finance & Insurance Health & Social Care Tech & Engineering Creative…" at bounding box center [680, 312] width 308 height 34
select select "Creative & Design"
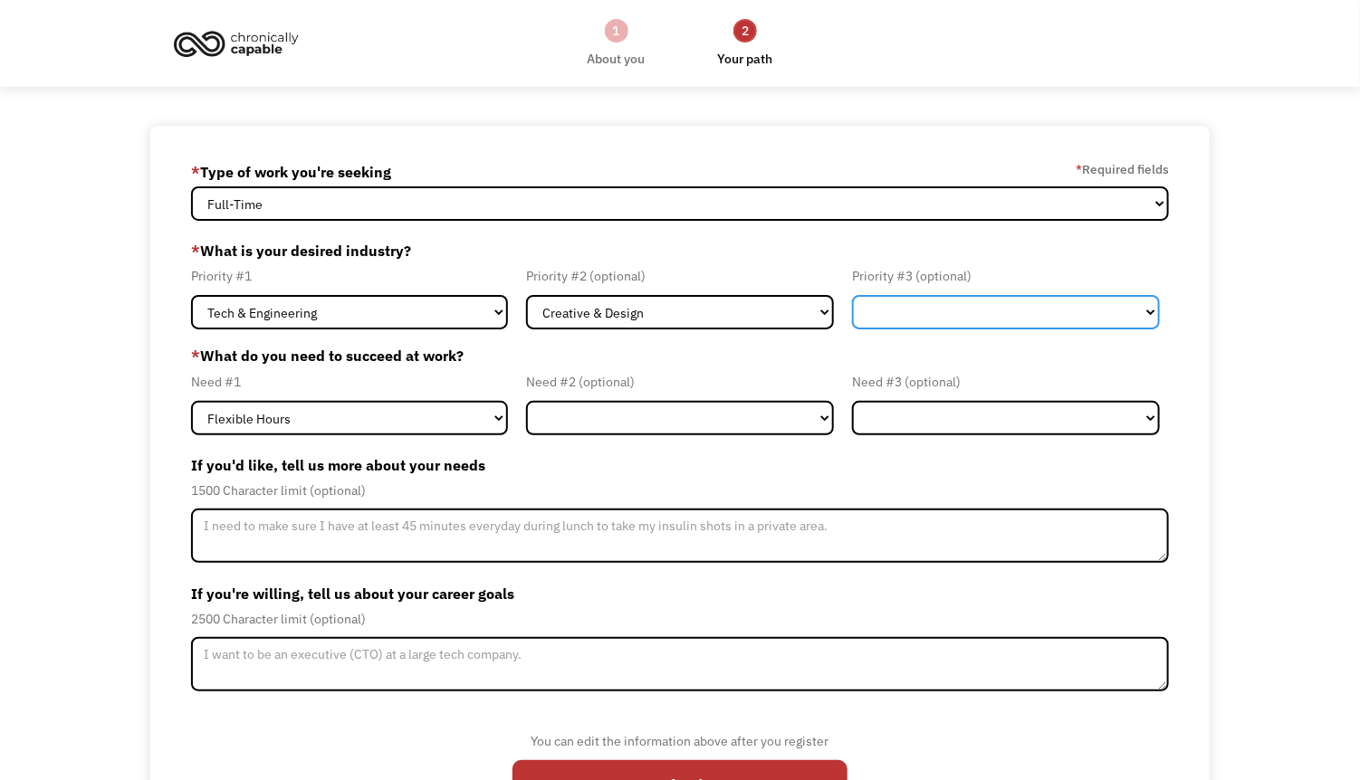
click at [990, 308] on select "Government Finance & Insurance Health & Social Care Tech & Engineering Creative…" at bounding box center [1006, 312] width 308 height 34
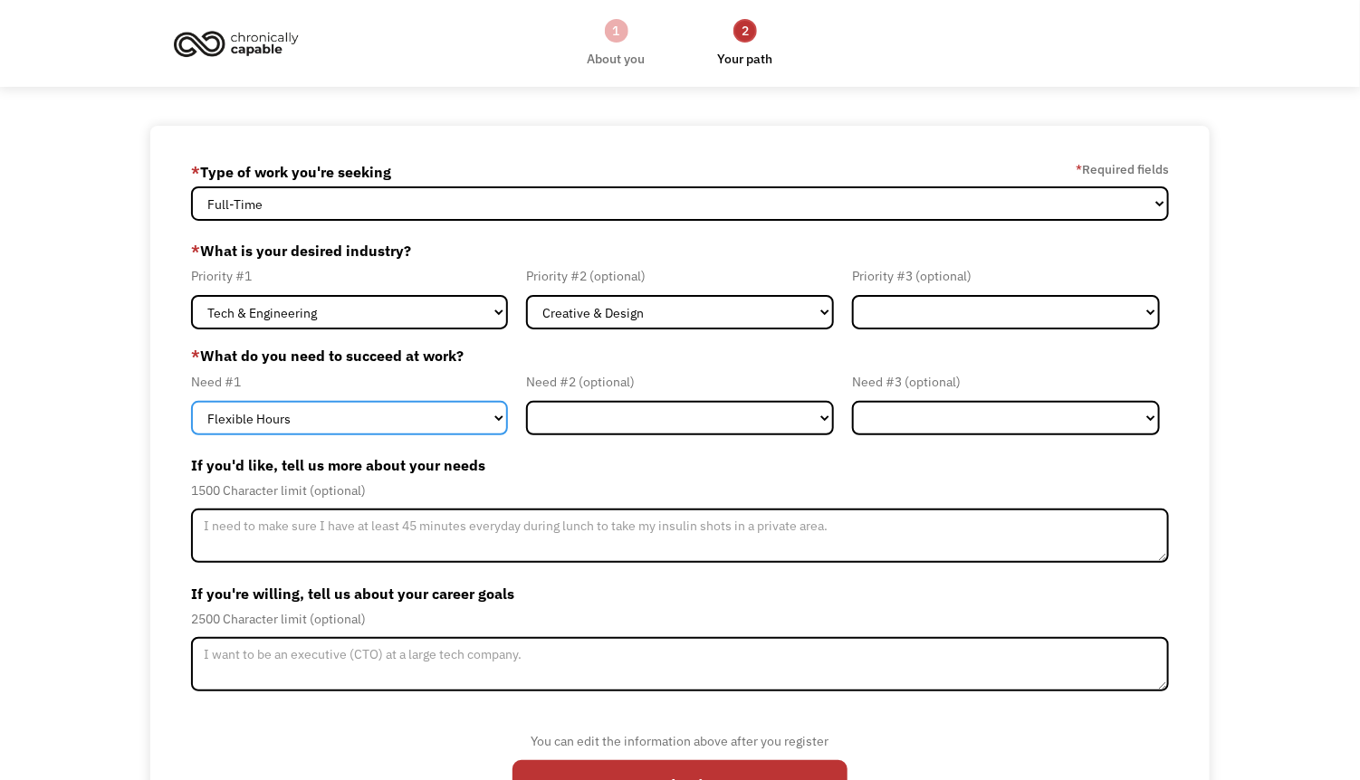
click at [444, 410] on select "Flexible Hours Remote Work Service Animal On-site Accommodations Visual Support…" at bounding box center [349, 418] width 317 height 34
select select "On-site Accommodations"
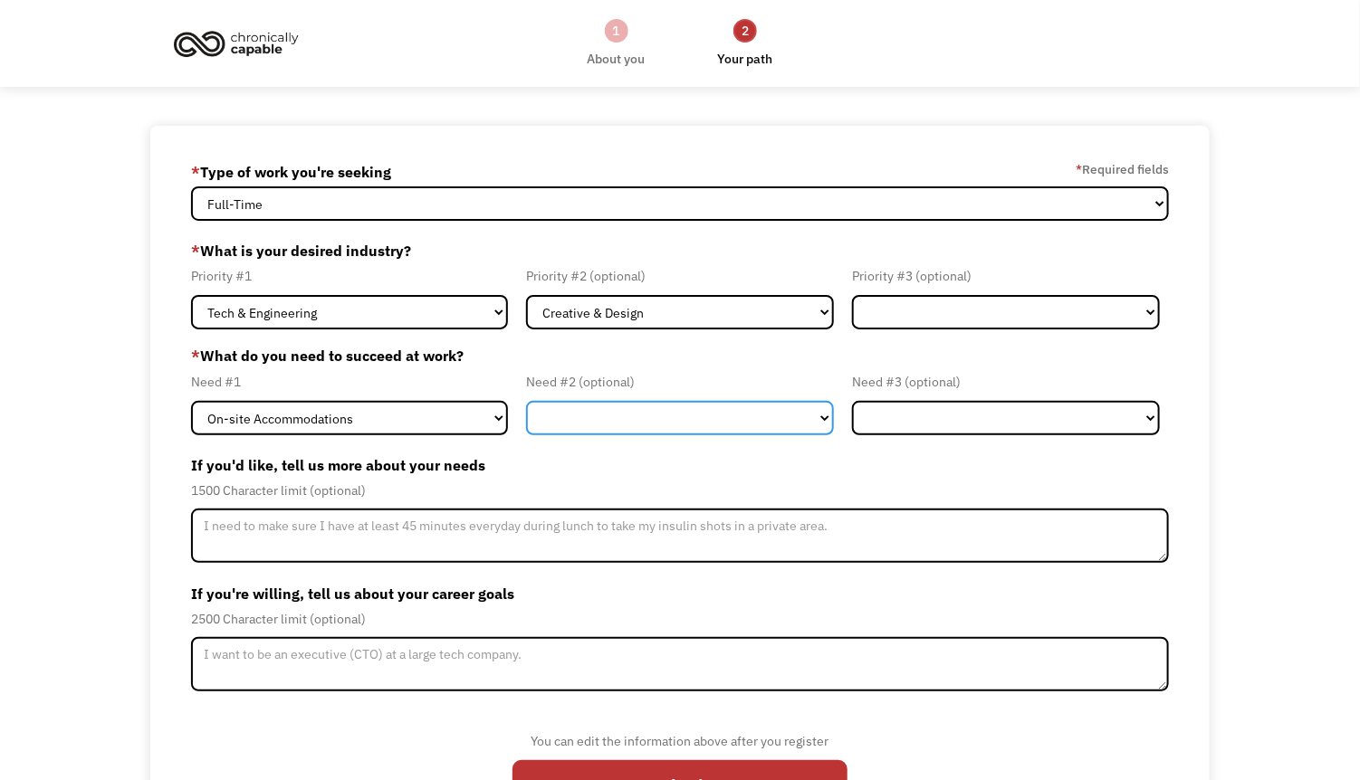
click at [600, 414] on select "Flexible Hours Remote Work Service Animal On-site Accommodations Visual Support…" at bounding box center [680, 418] width 308 height 34
select select "Flexible Hours"
click at [687, 362] on label "* What do you need to succeed at work?" at bounding box center [680, 356] width 978 height 22
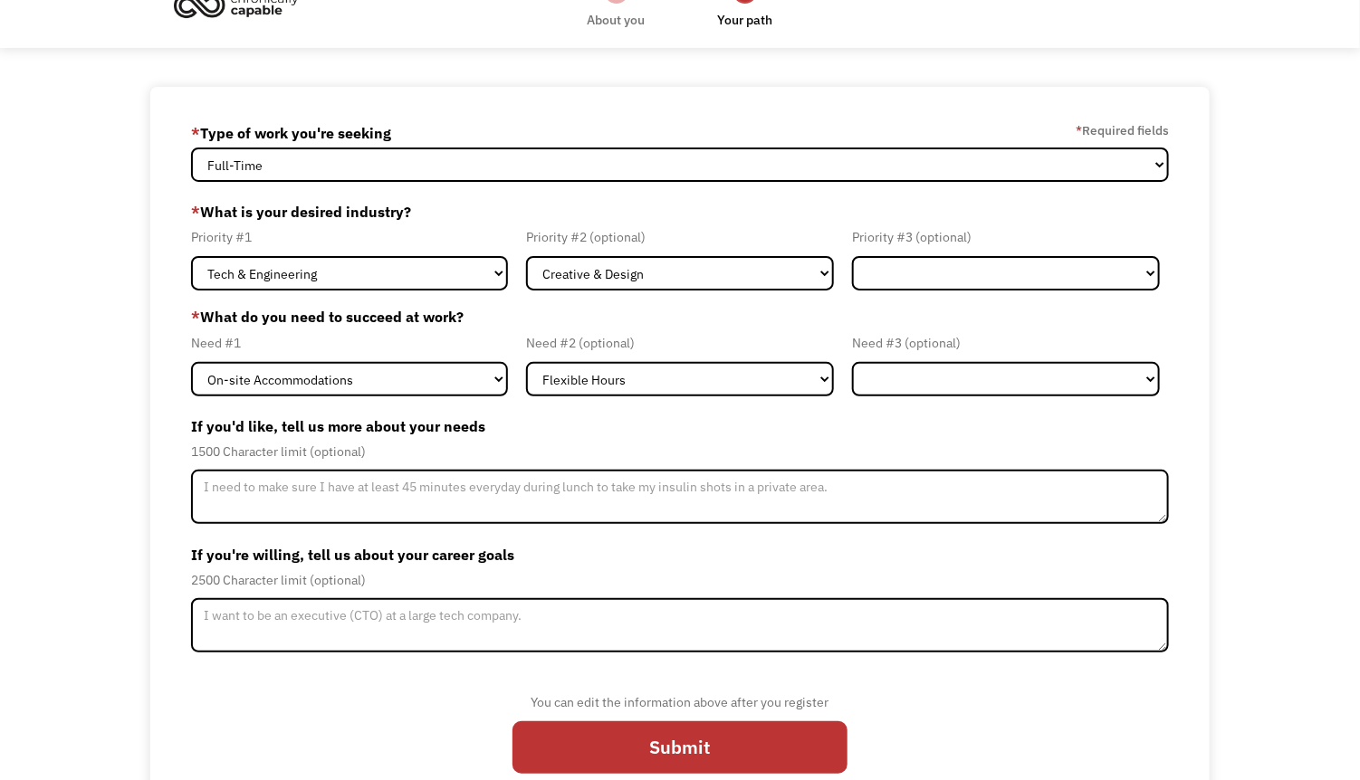
scroll to position [43, 0]
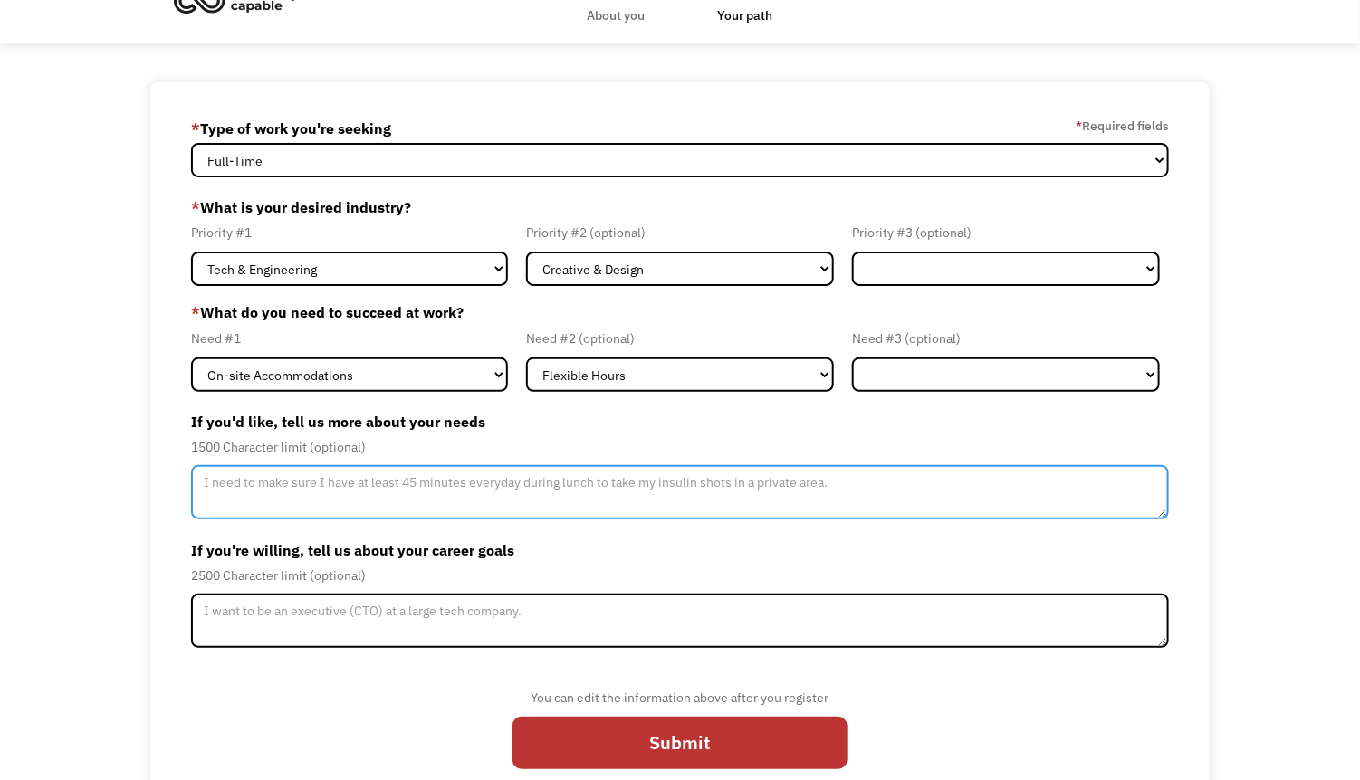
click at [250, 493] on textarea "Member-Update-Form-Step2" at bounding box center [680, 492] width 978 height 54
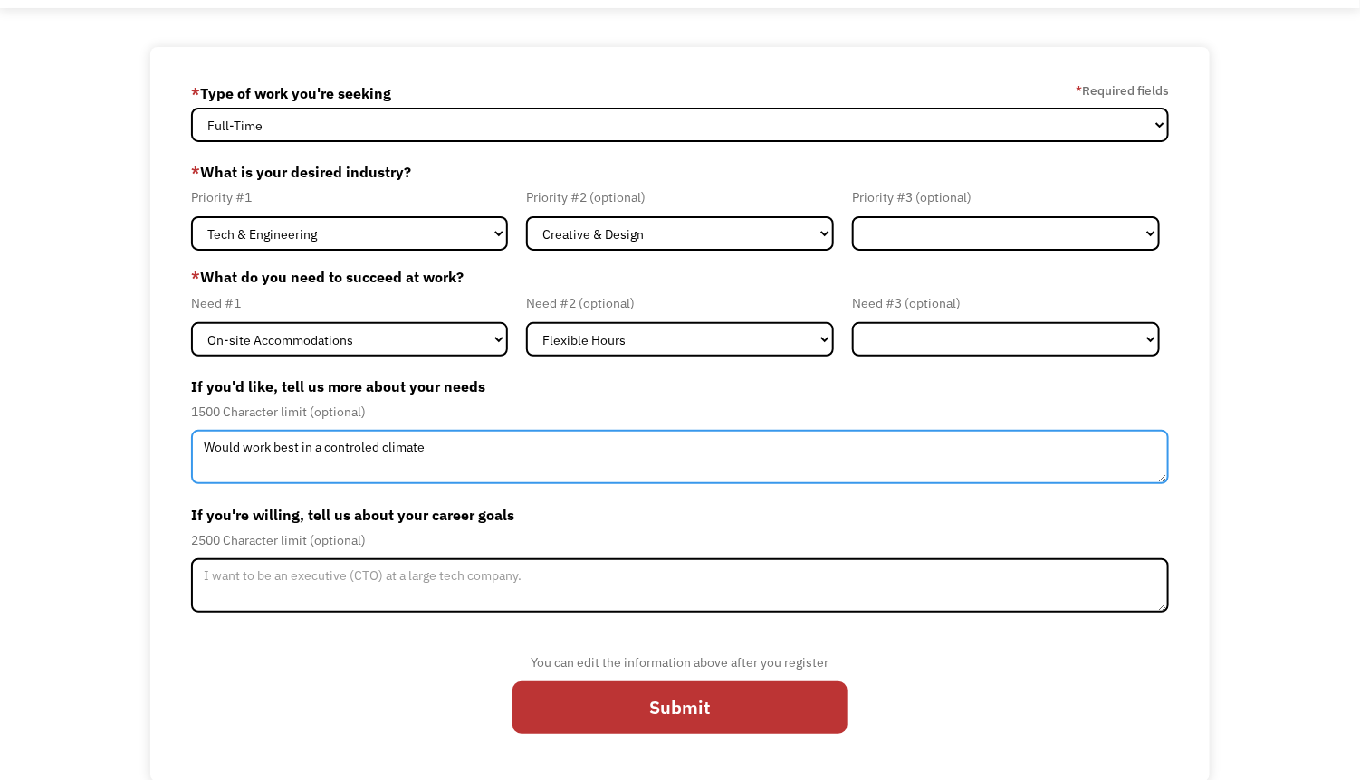
click at [367, 453] on textarea "Would work best in a controled climate" at bounding box center [680, 457] width 978 height 54
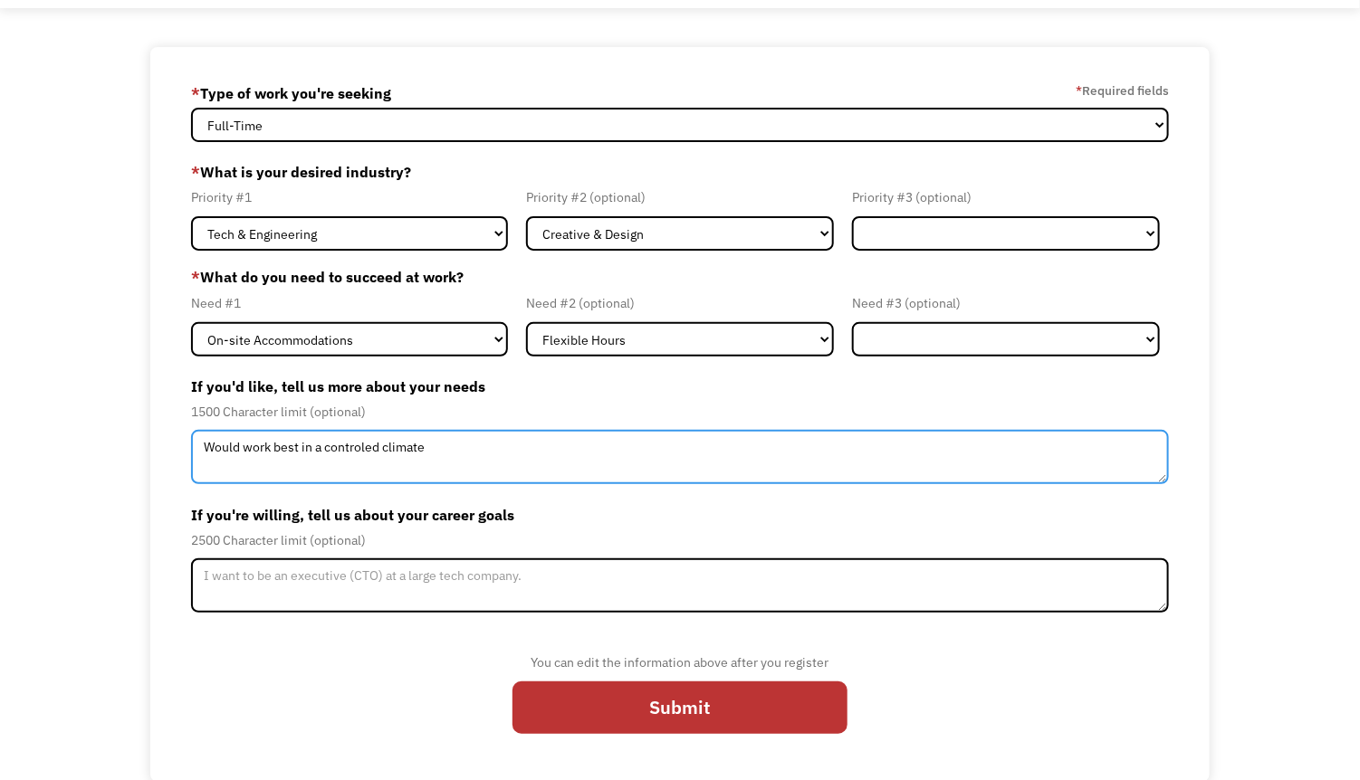
click at [367, 453] on textarea "Would work best in a controled climate" at bounding box center [680, 457] width 978 height 54
click at [335, 453] on textarea "Would work best in a controled climate" at bounding box center [680, 457] width 978 height 54
click at [336, 454] on textarea "Would work best in a controled climate" at bounding box center [680, 457] width 978 height 54
click at [485, 445] on textarea "Would work best in a controlled climate" at bounding box center [680, 457] width 978 height 54
type textarea "Would work best in a controlled climate, not having to stand most of the shift,…"
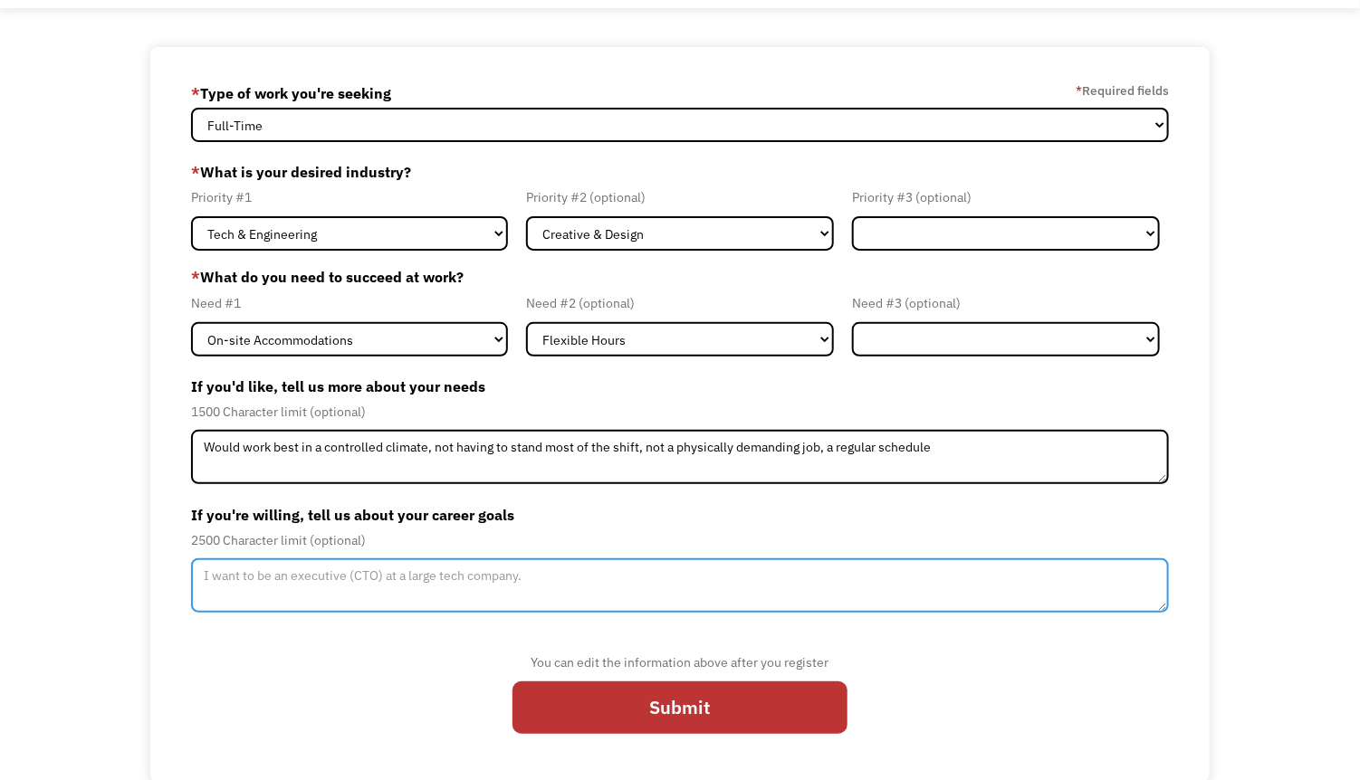
click at [505, 576] on textarea "Member-Update-Form-Step2" at bounding box center [680, 586] width 978 height 54
click at [566, 579] on textarea "I am interested in becoming an audio systems engineer or a mechanical" at bounding box center [680, 586] width 978 height 54
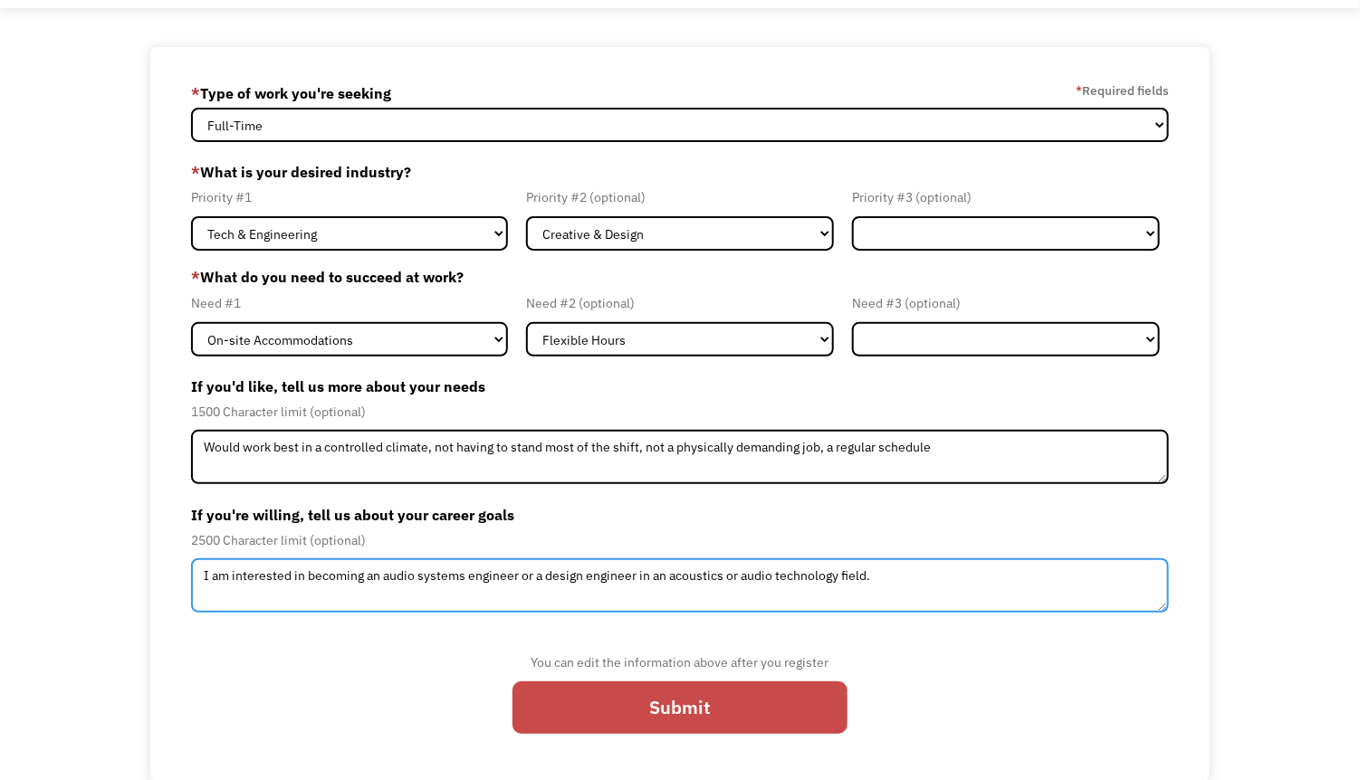
type textarea "I am interested in becoming an audio systems engineer or a design engineer in a…"
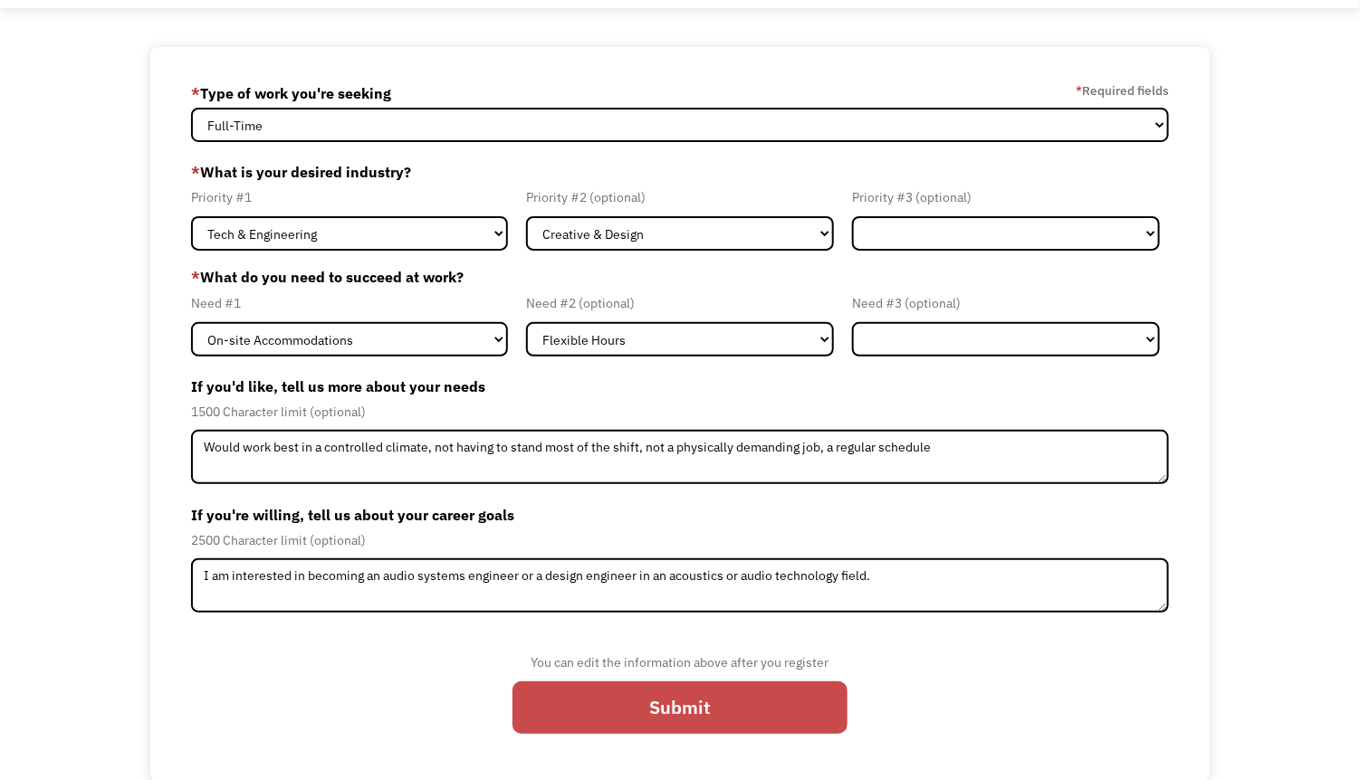
click at [724, 713] on input "Submit" at bounding box center [679, 708] width 335 height 53
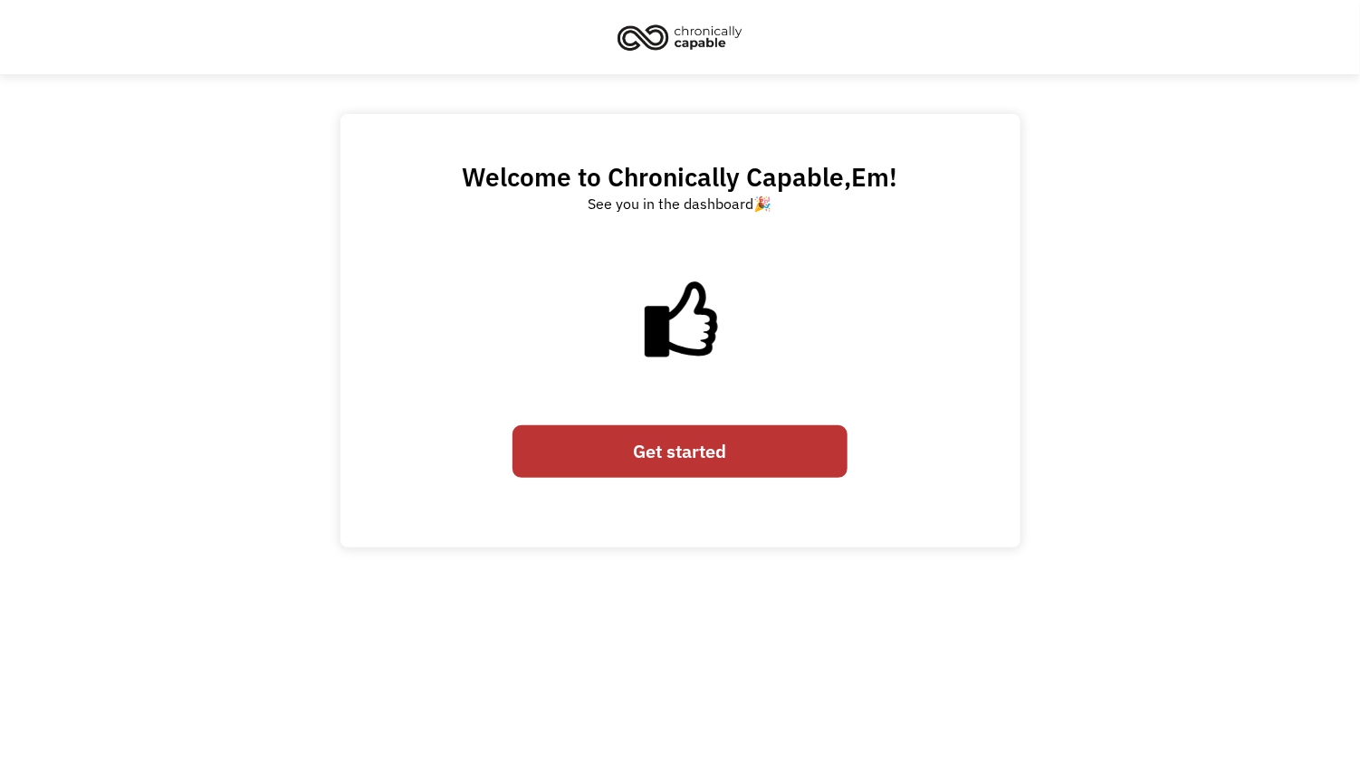
click at [784, 439] on link "Get started" at bounding box center [679, 452] width 335 height 53
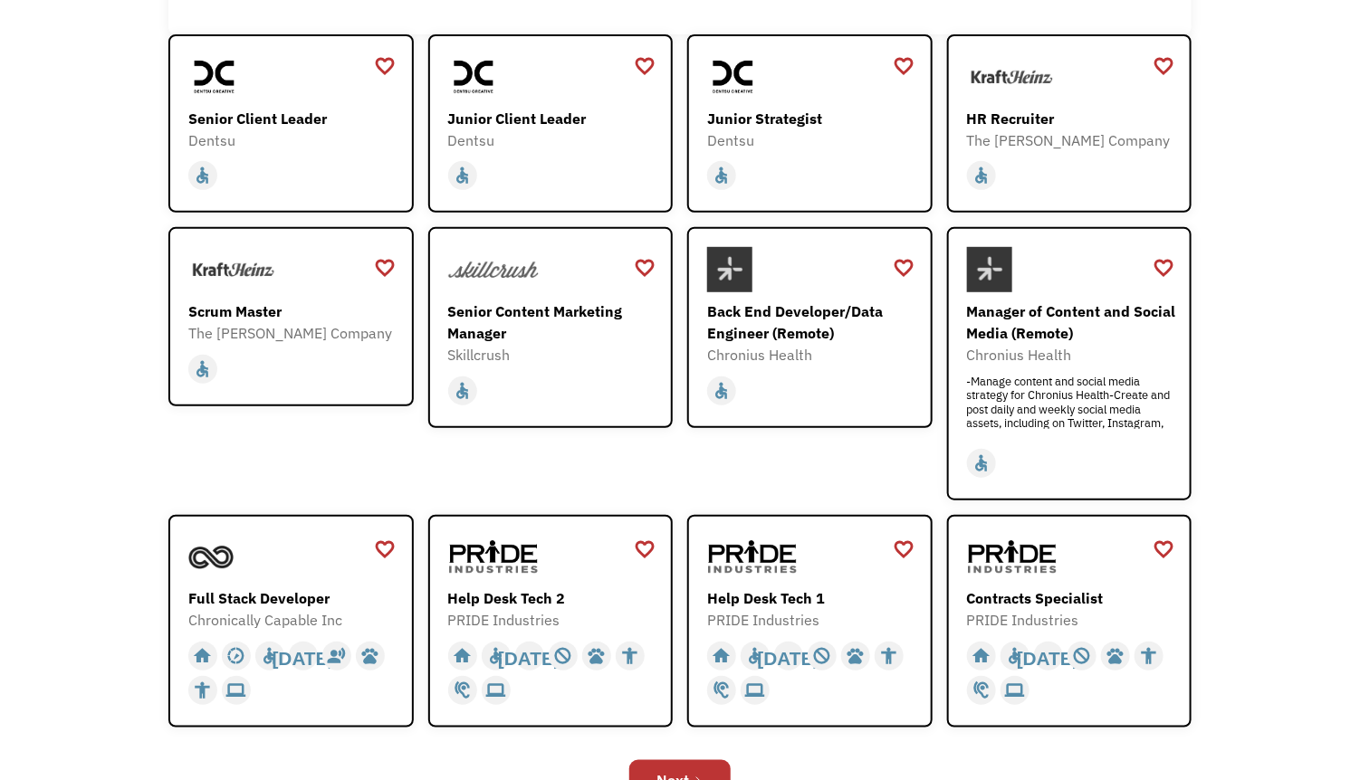
scroll to position [318, 0]
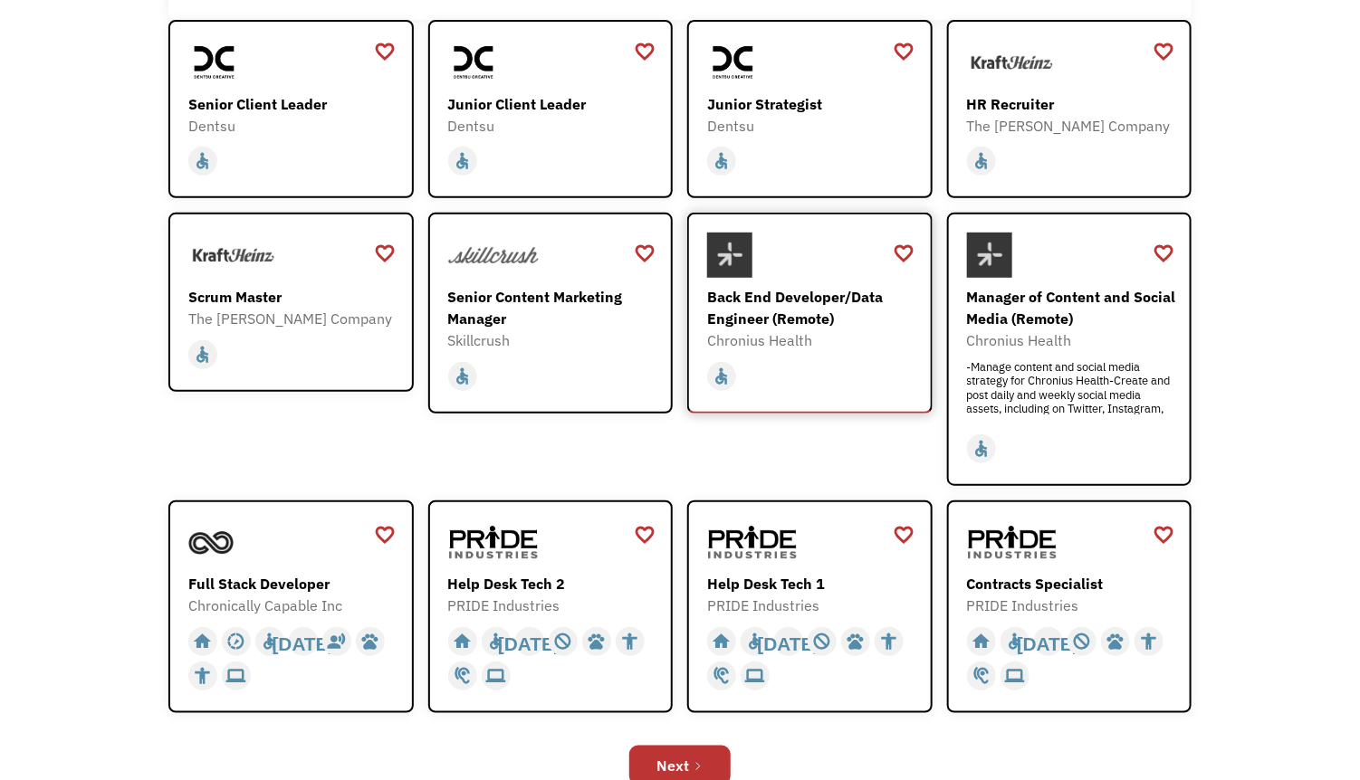
click at [853, 336] on div "Chronius Health" at bounding box center [812, 341] width 210 height 22
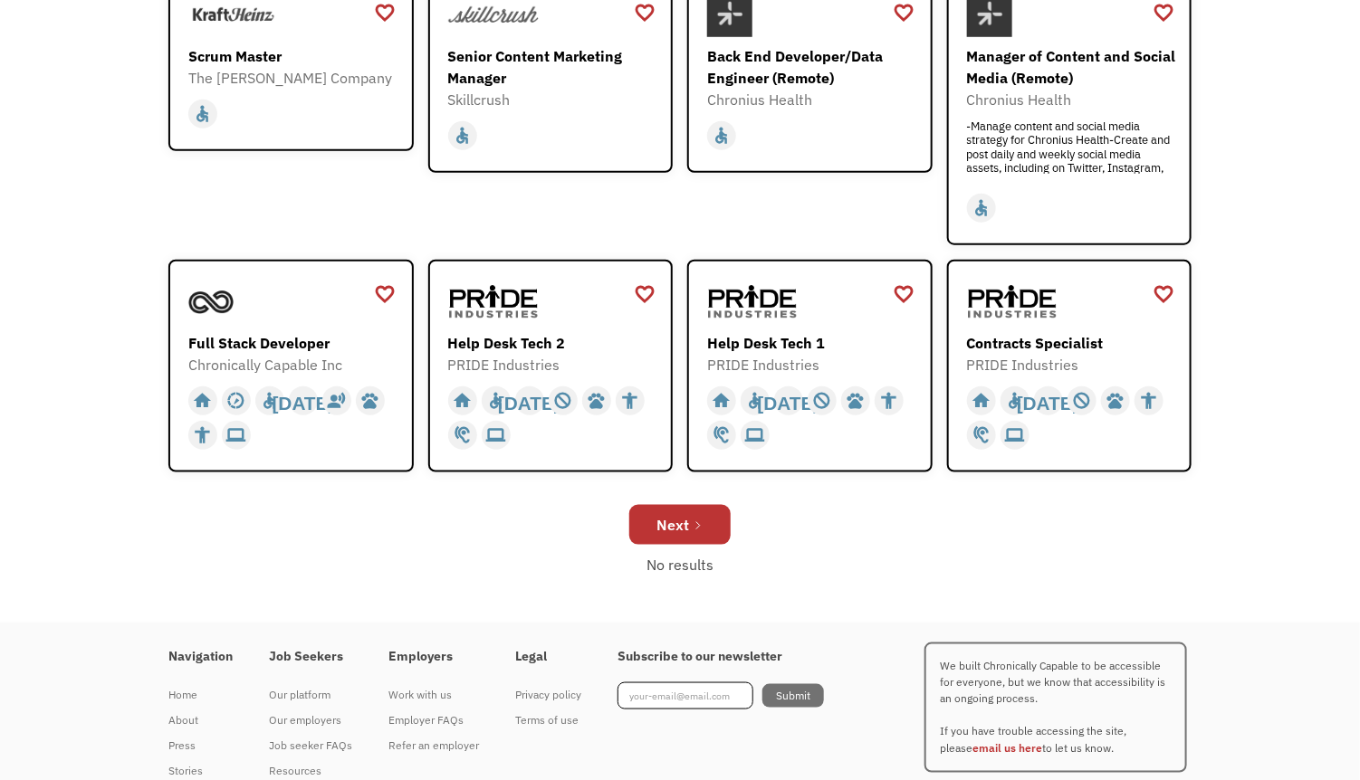
scroll to position [567, 0]
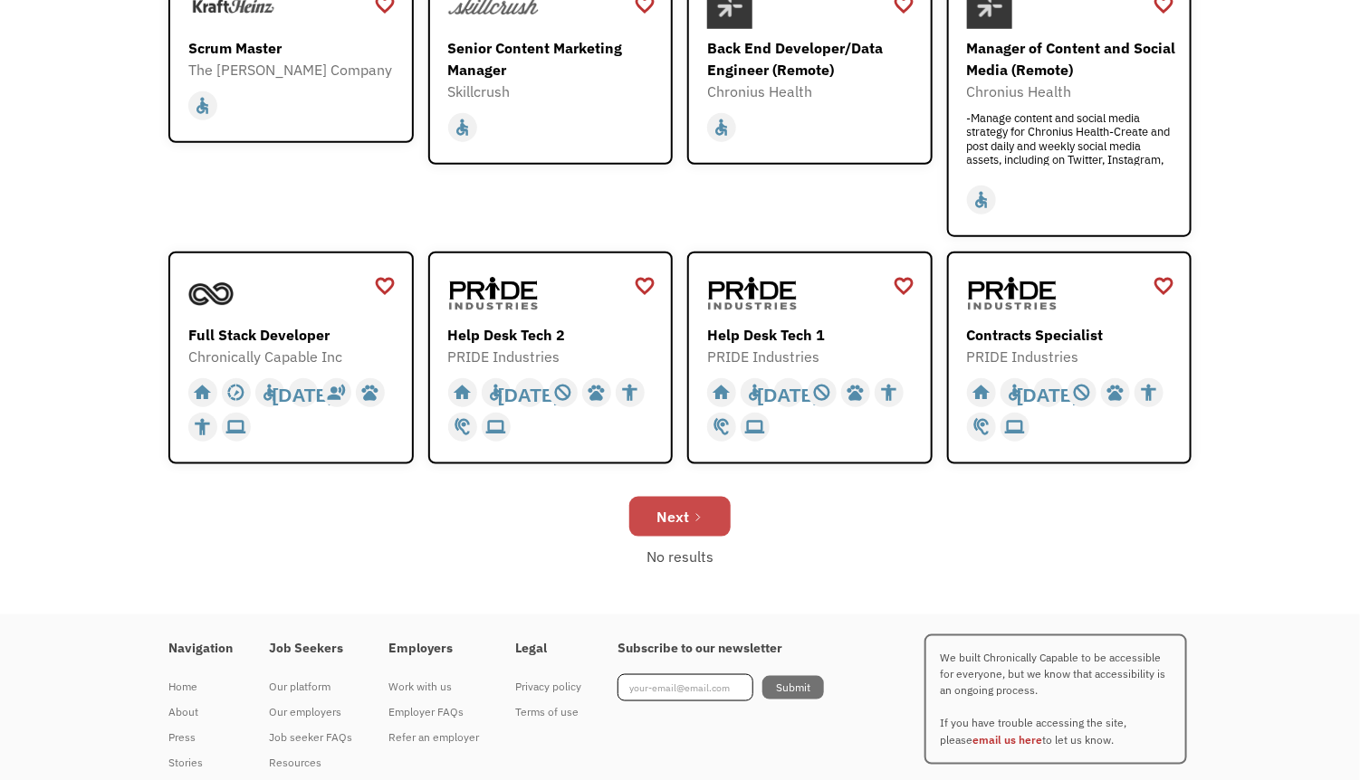
click at [665, 513] on div "Next" at bounding box center [672, 517] width 33 height 22
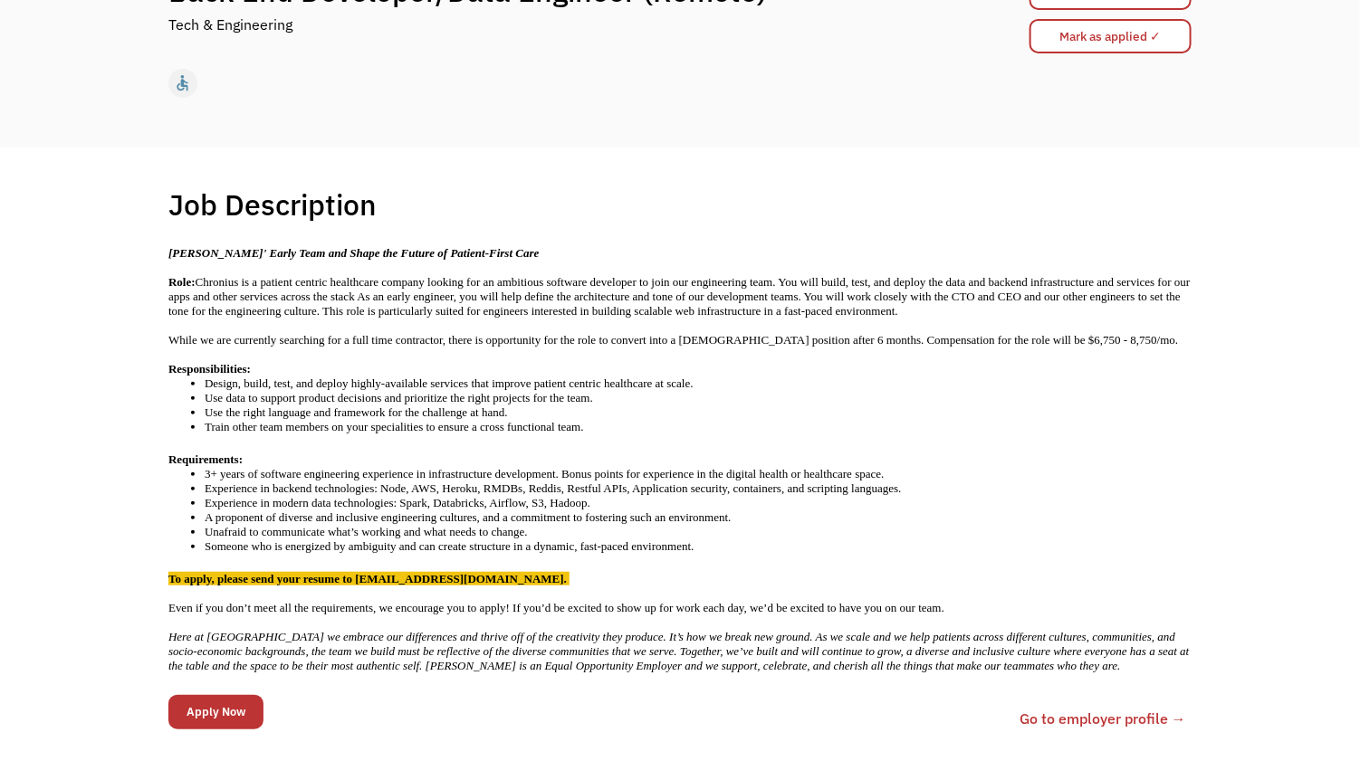
scroll to position [288, 0]
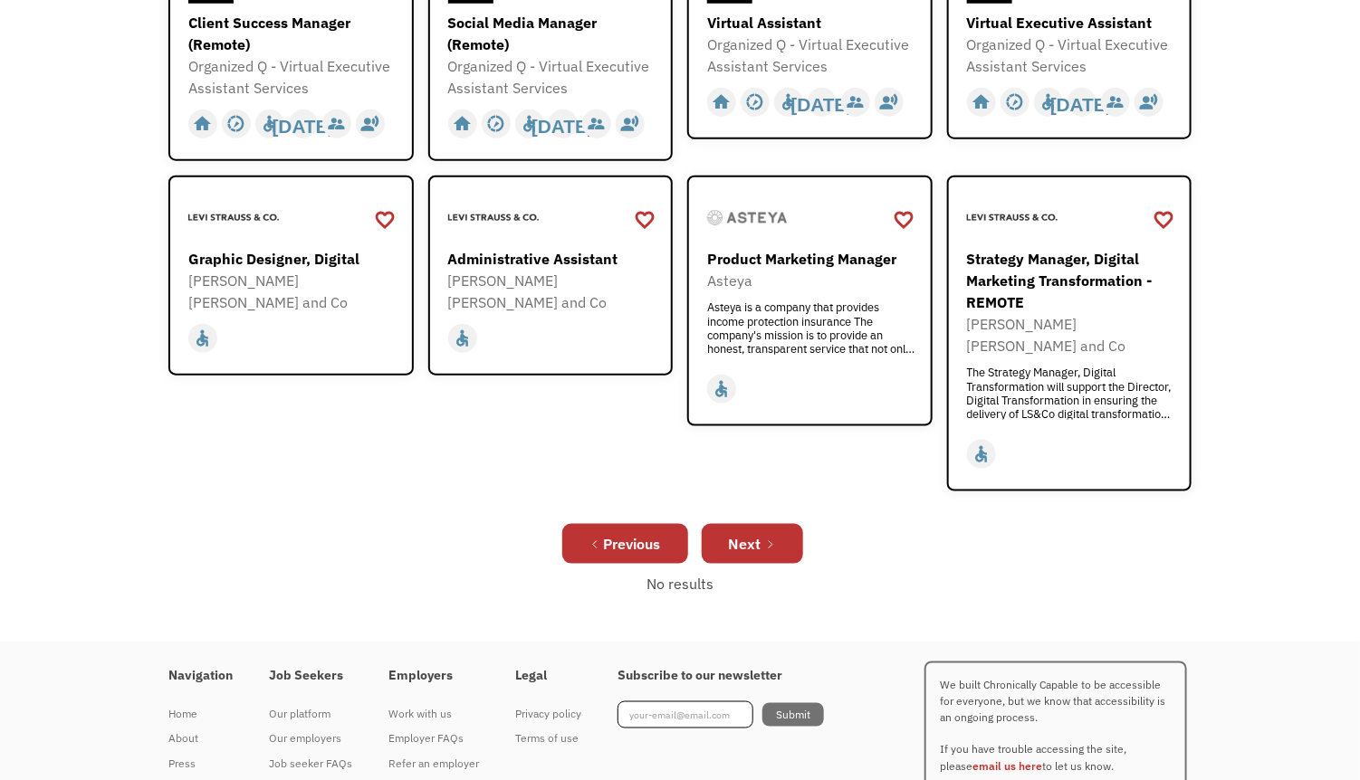
scroll to position [682, 0]
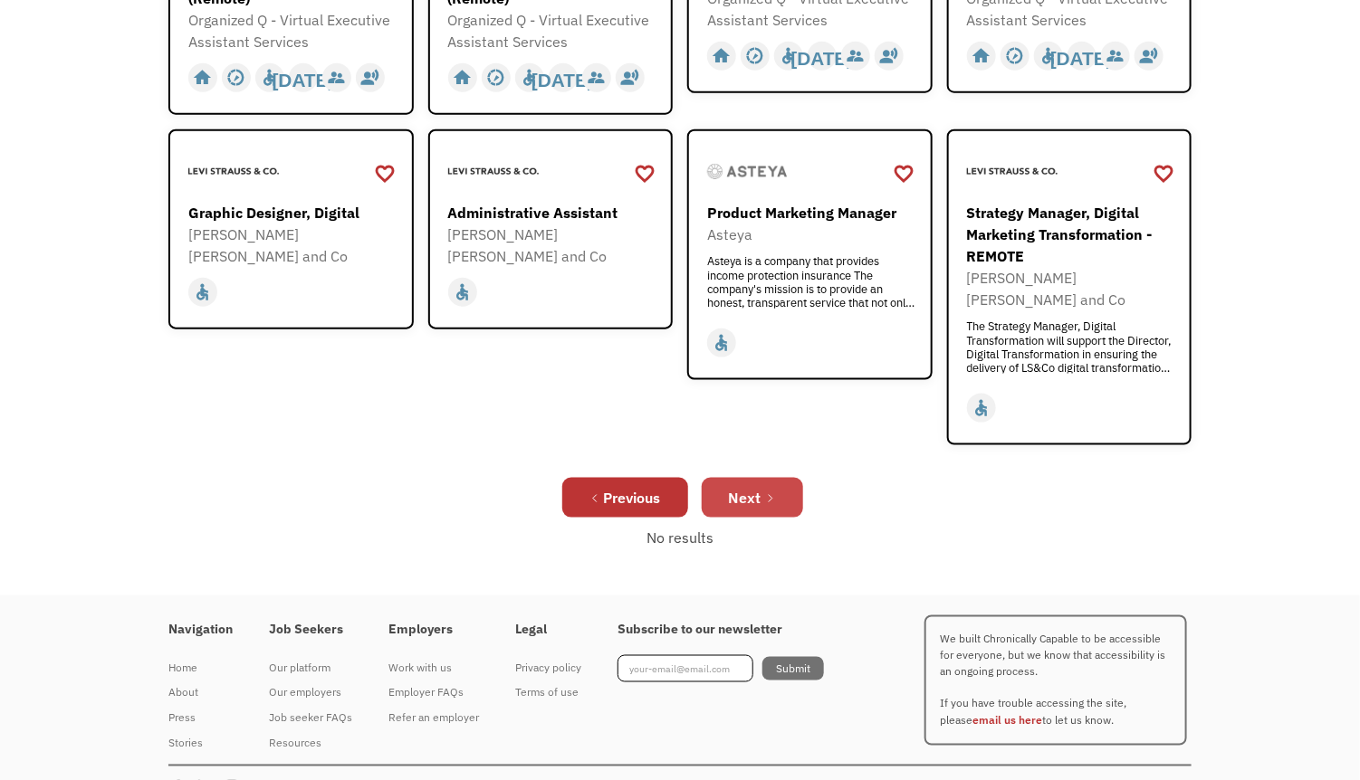
click at [756, 487] on div "Next" at bounding box center [745, 498] width 33 height 22
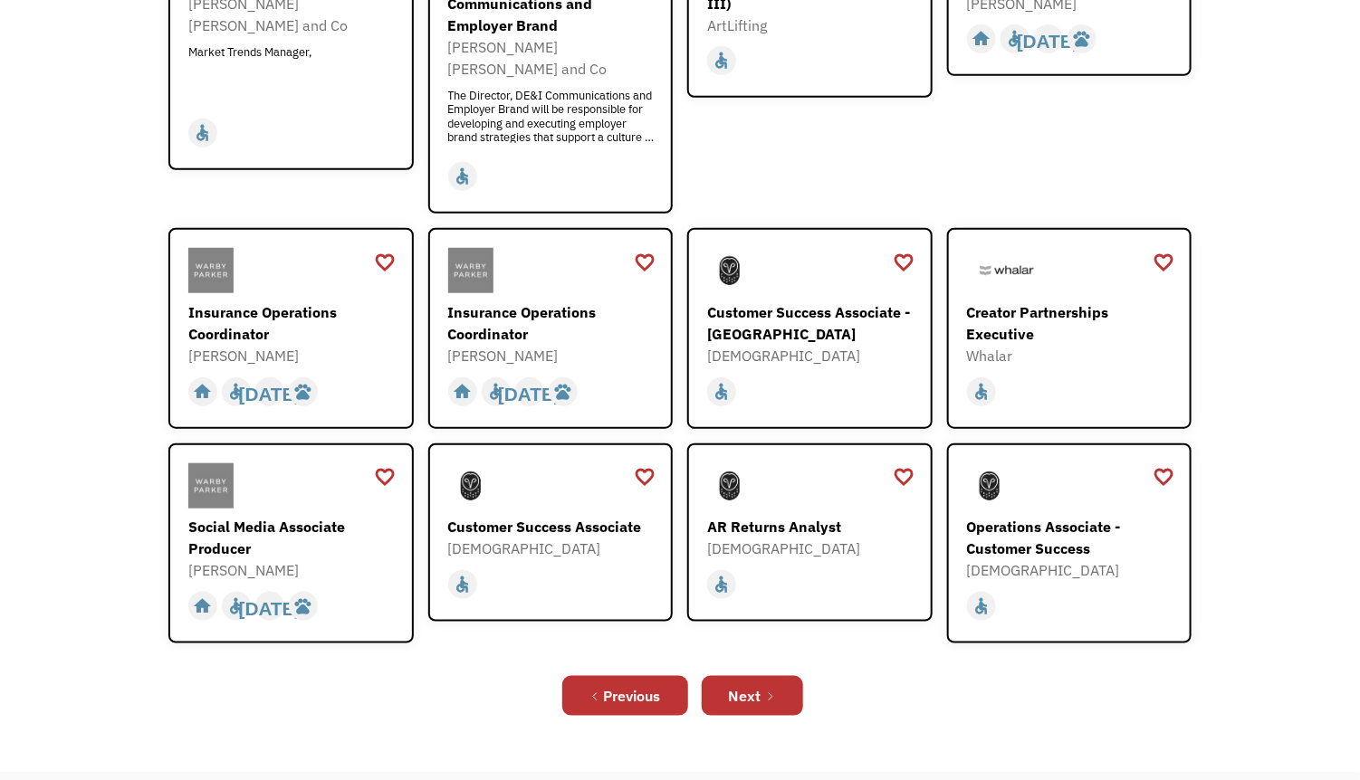
scroll to position [445, 0]
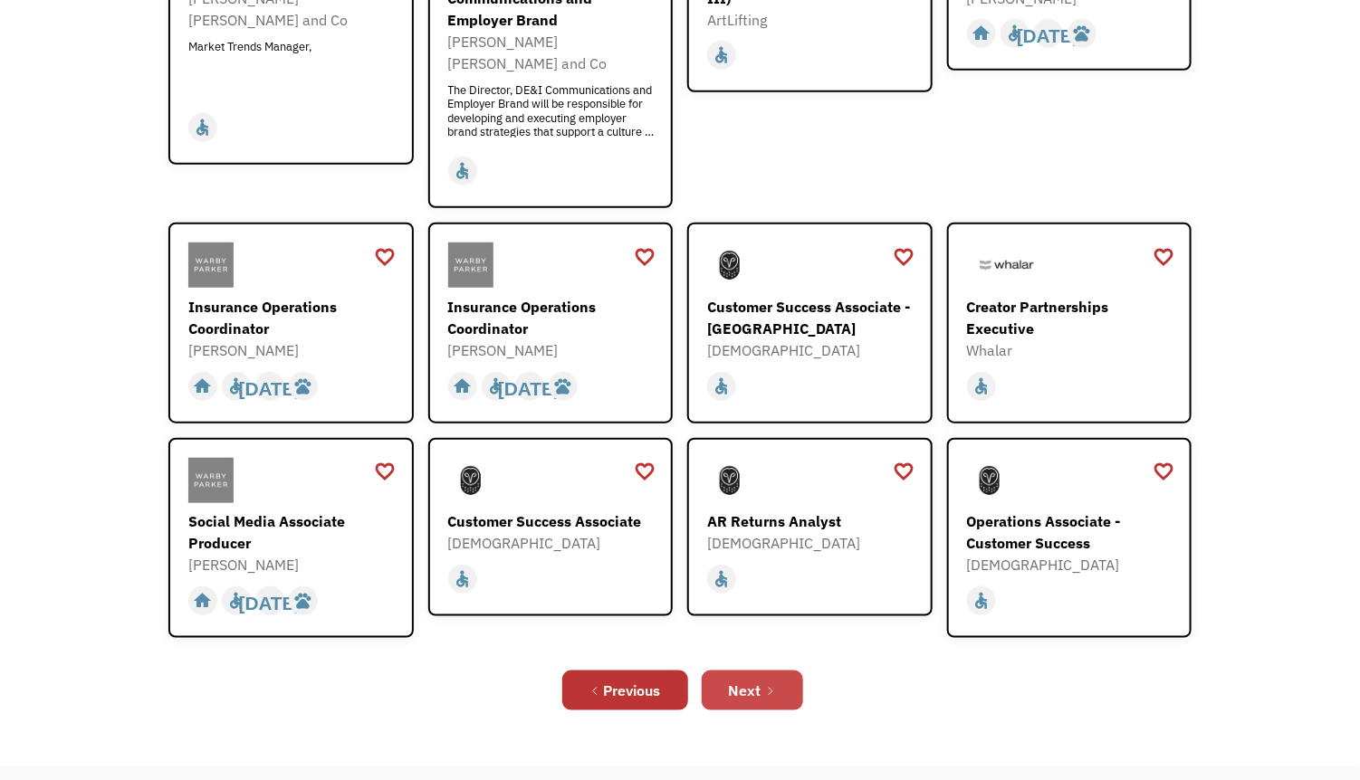
click at [766, 671] on link "Next" at bounding box center [752, 691] width 101 height 40
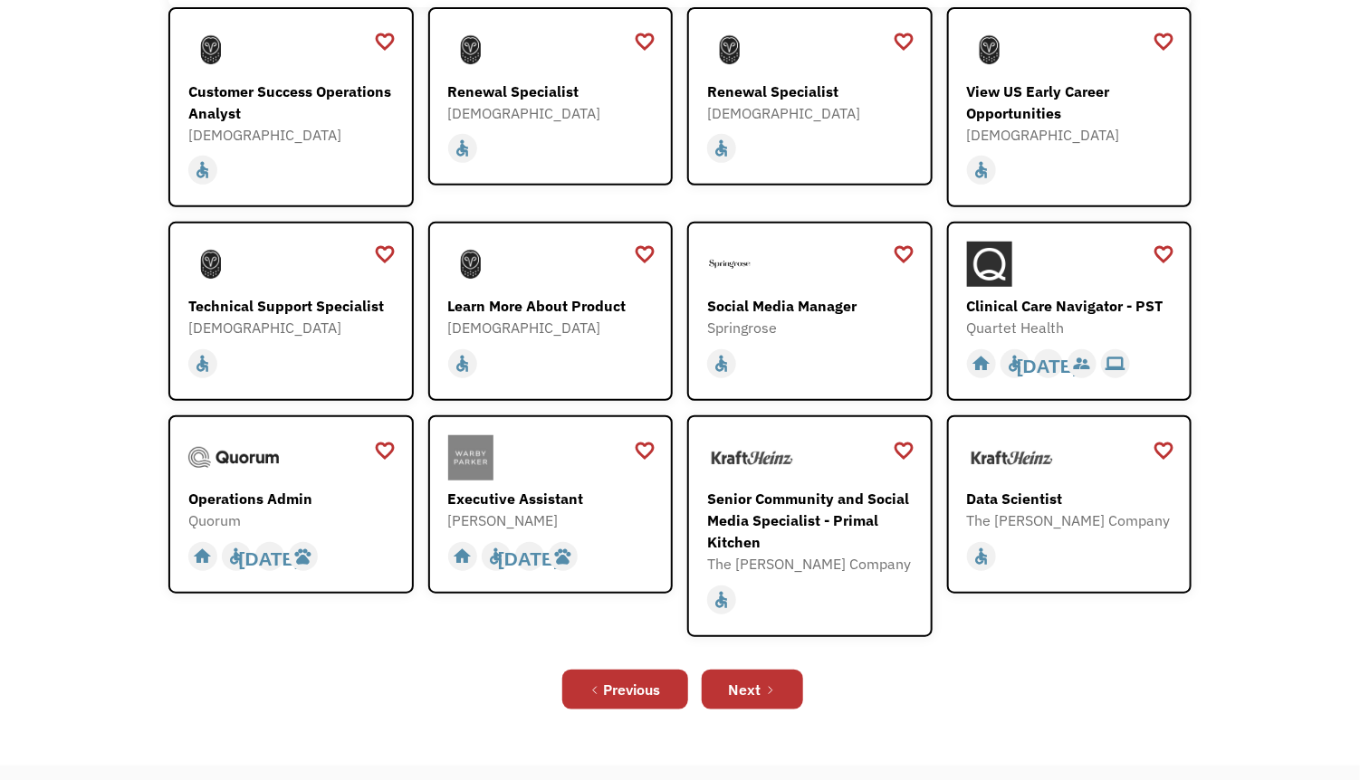
scroll to position [332, 0]
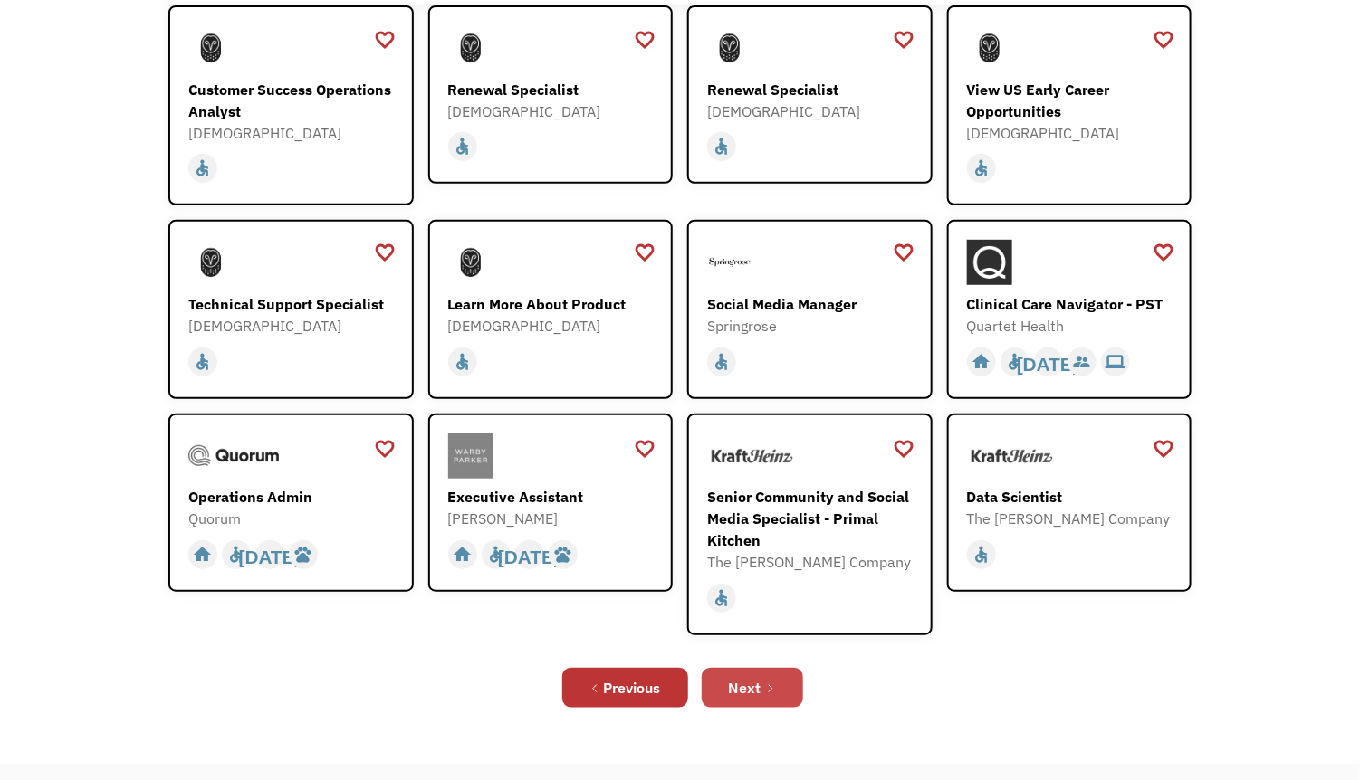
click at [763, 690] on link "Next" at bounding box center [752, 688] width 101 height 40
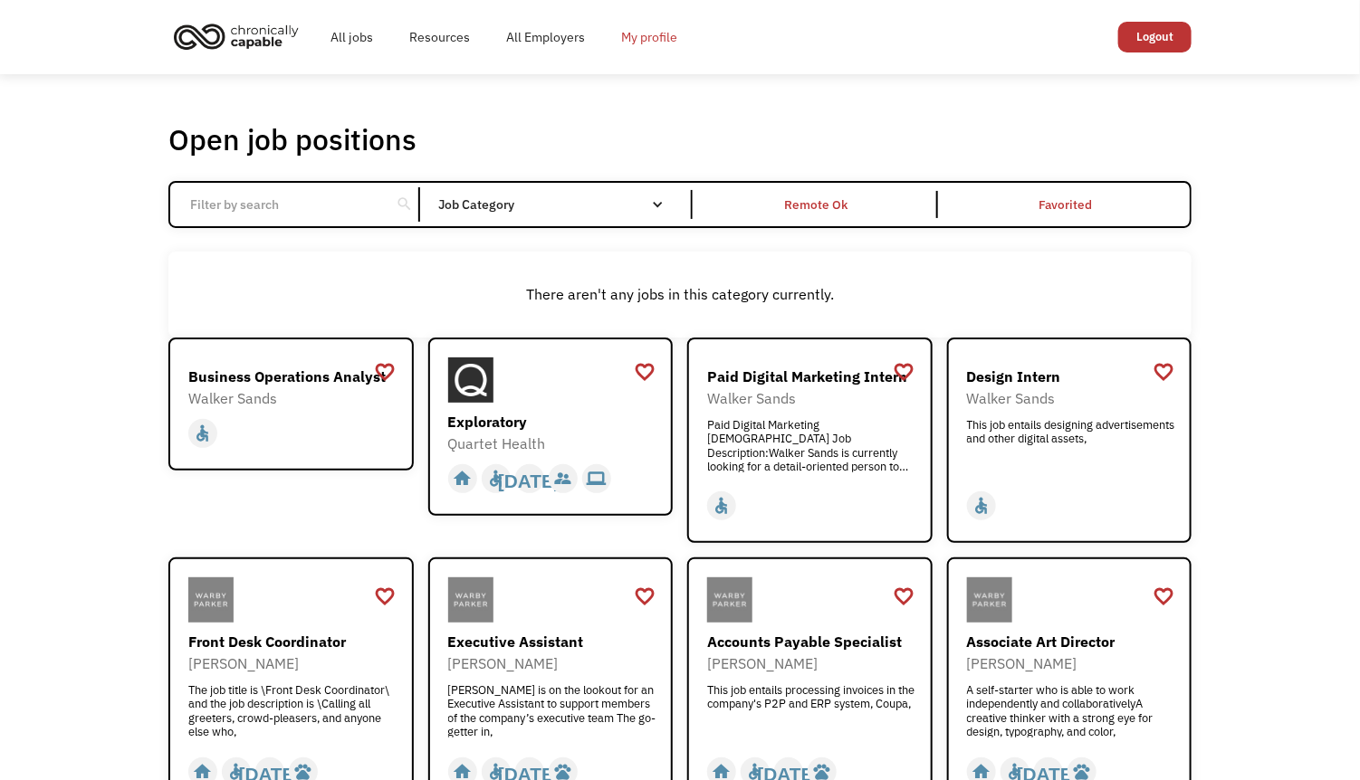
click at [663, 41] on link "My profile" at bounding box center [649, 37] width 92 height 58
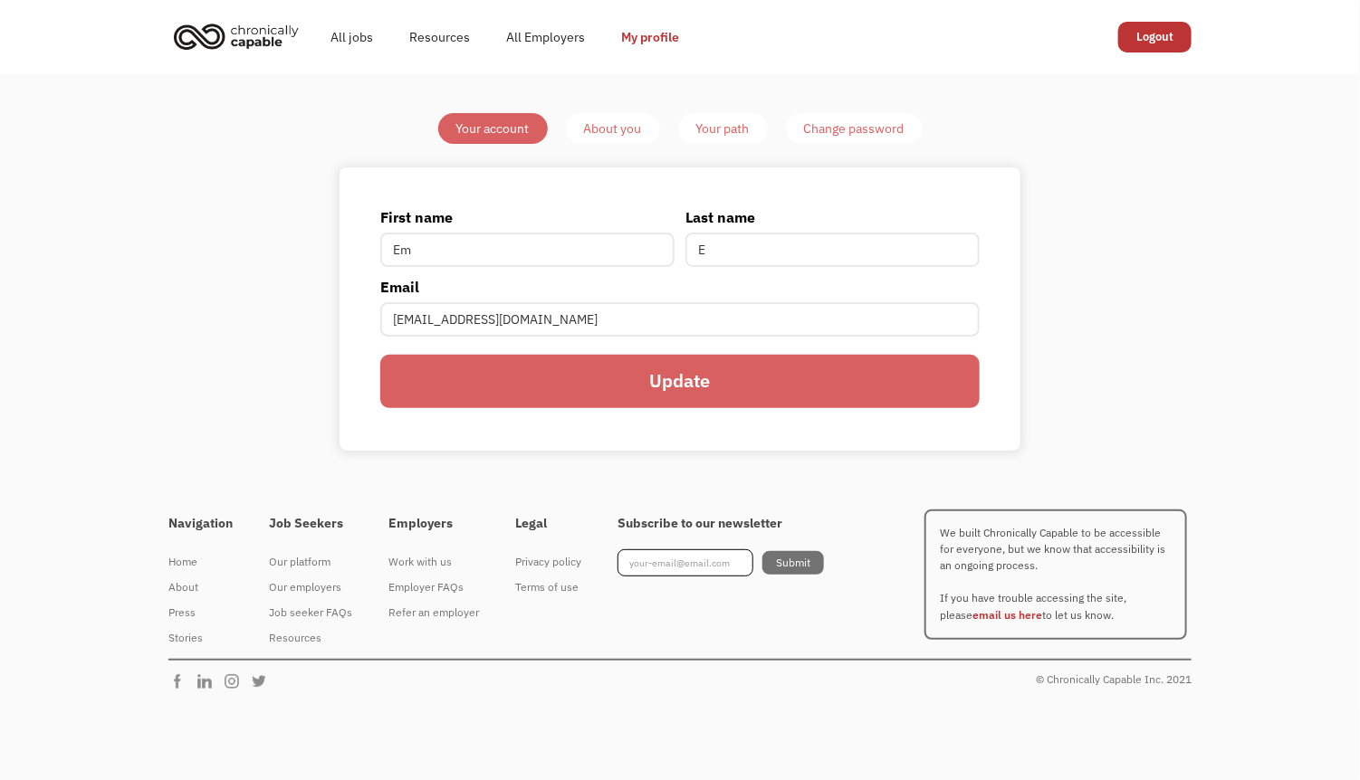
click at [583, 127] on link "About you" at bounding box center [613, 128] width 94 height 31
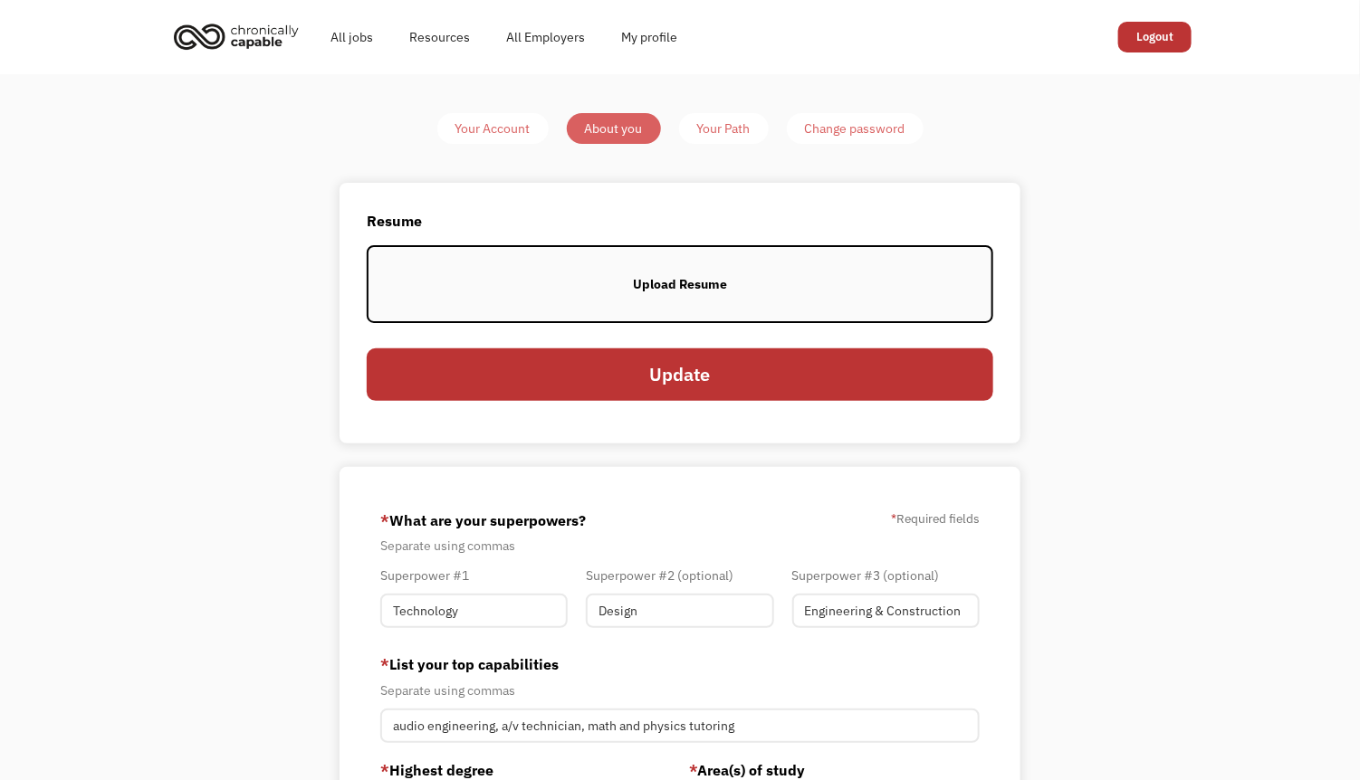
click at [504, 132] on div "Your Account" at bounding box center [492, 129] width 75 height 22
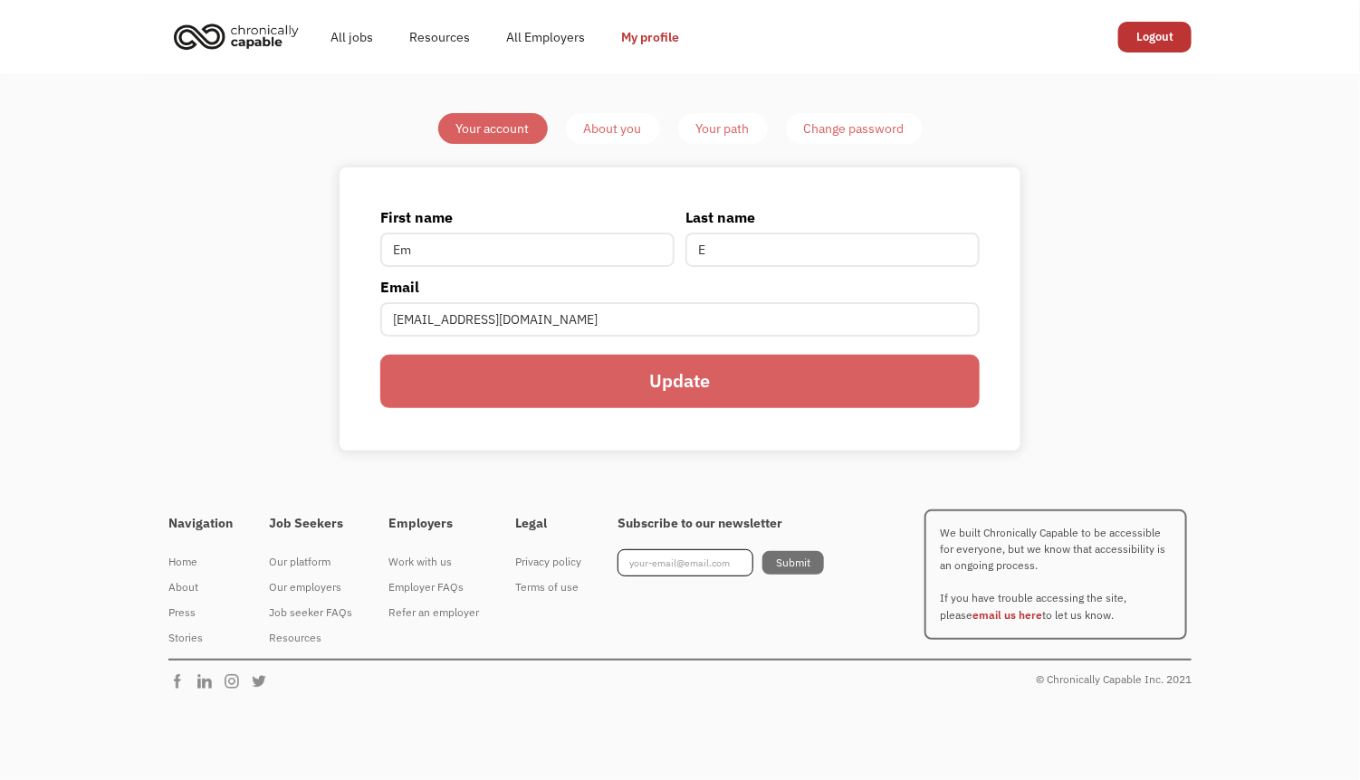
click at [1153, 34] on link "Logout" at bounding box center [1154, 37] width 73 height 31
